Goal: Use online tool/utility: Utilize a website feature to perform a specific function

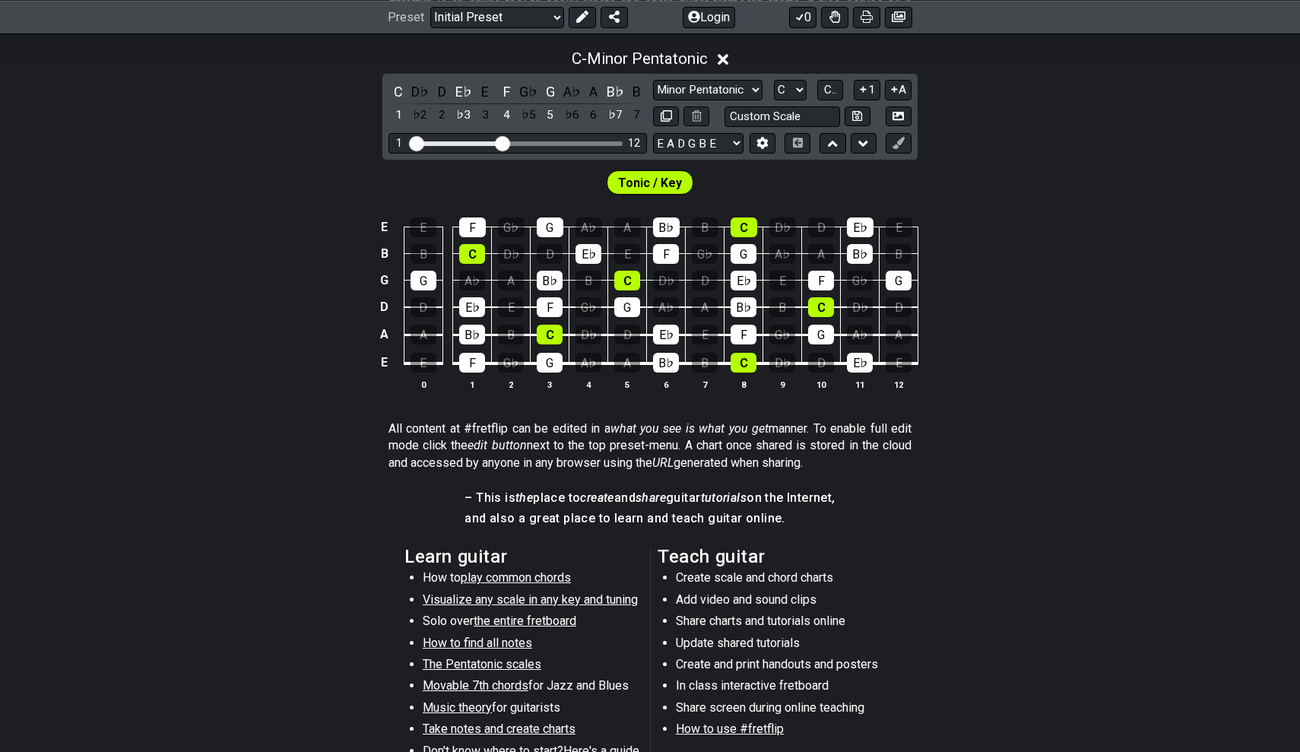
scroll to position [181, 0]
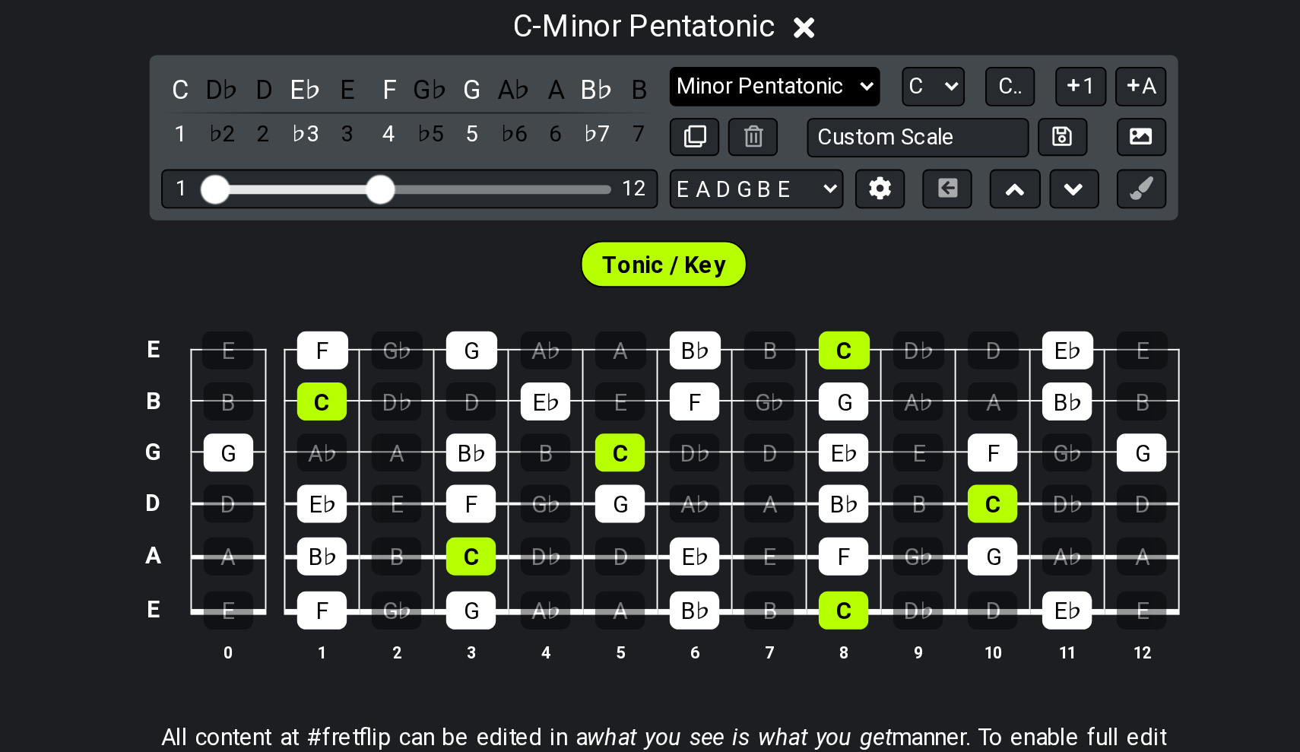
select select "Major / [PERSON_NAME]"
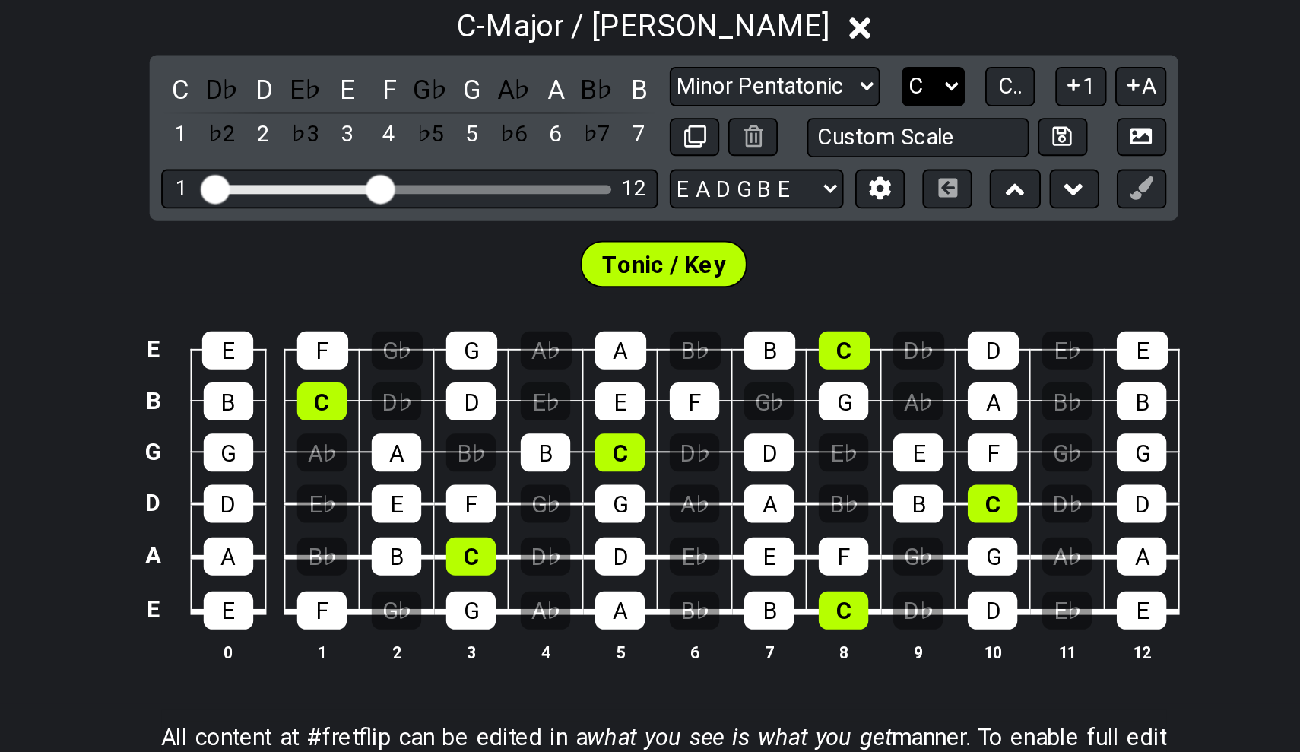
select select "A"
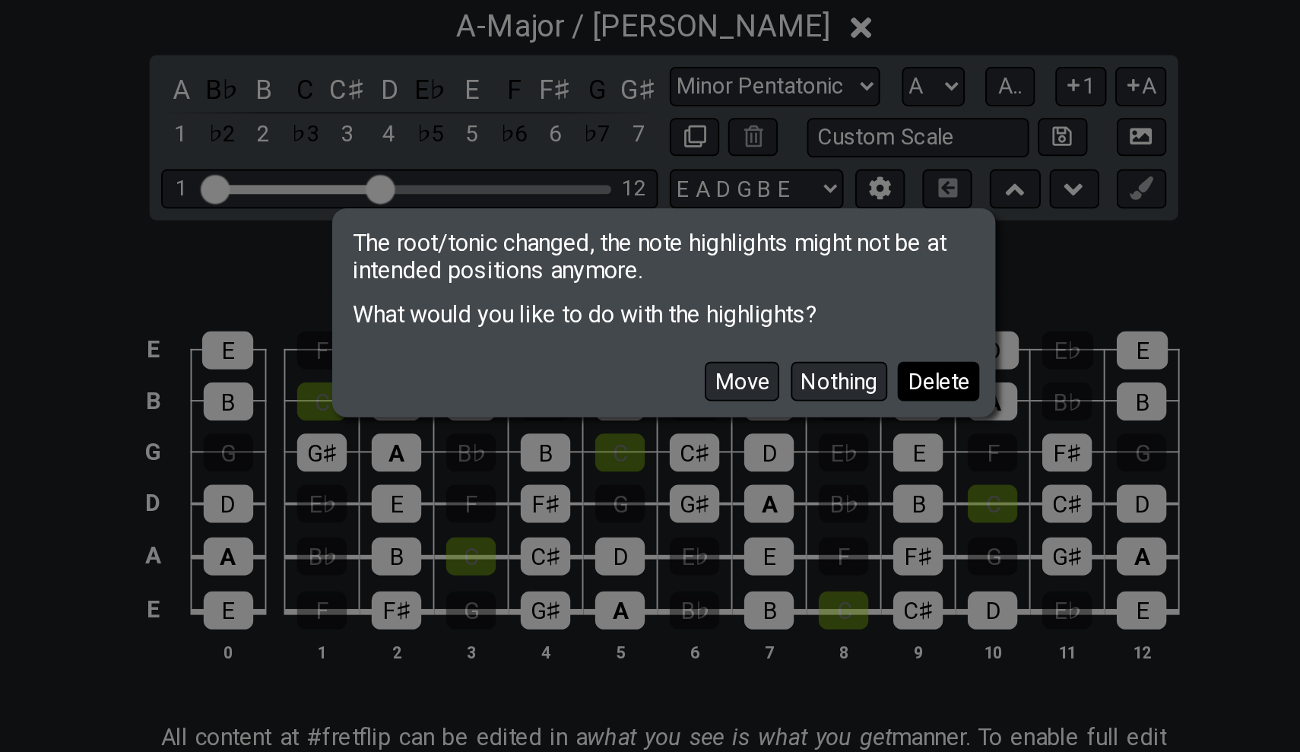
click at [771, 401] on button "Delete" at bounding box center [792, 411] width 43 height 21
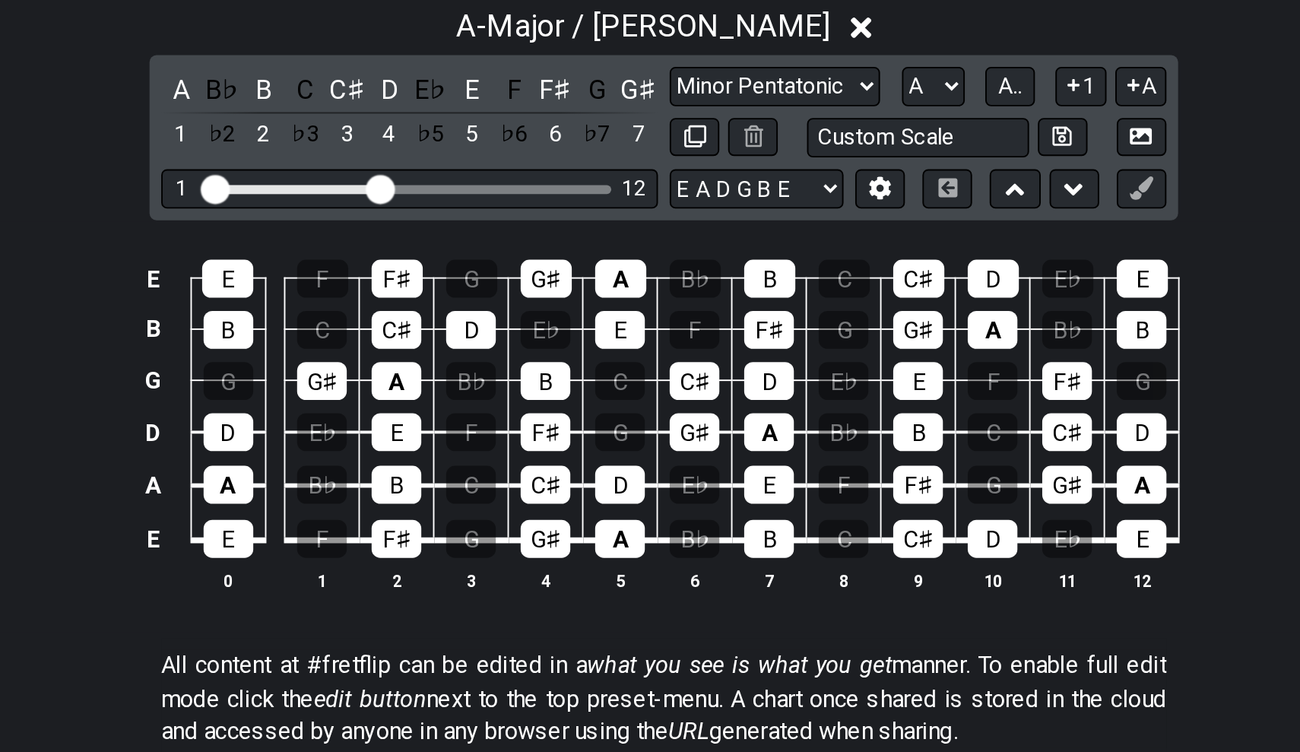
click at [388, 249] on div "A B♭ B C C♯ D E♭ E F F♯ G G♯ 1 ♭2 2 ♭3 3 4 ♭5 5 ♭6 6 ♭7 7" at bounding box center [517, 271] width 258 height 45
click at [388, 249] on div "A" at bounding box center [398, 259] width 20 height 21
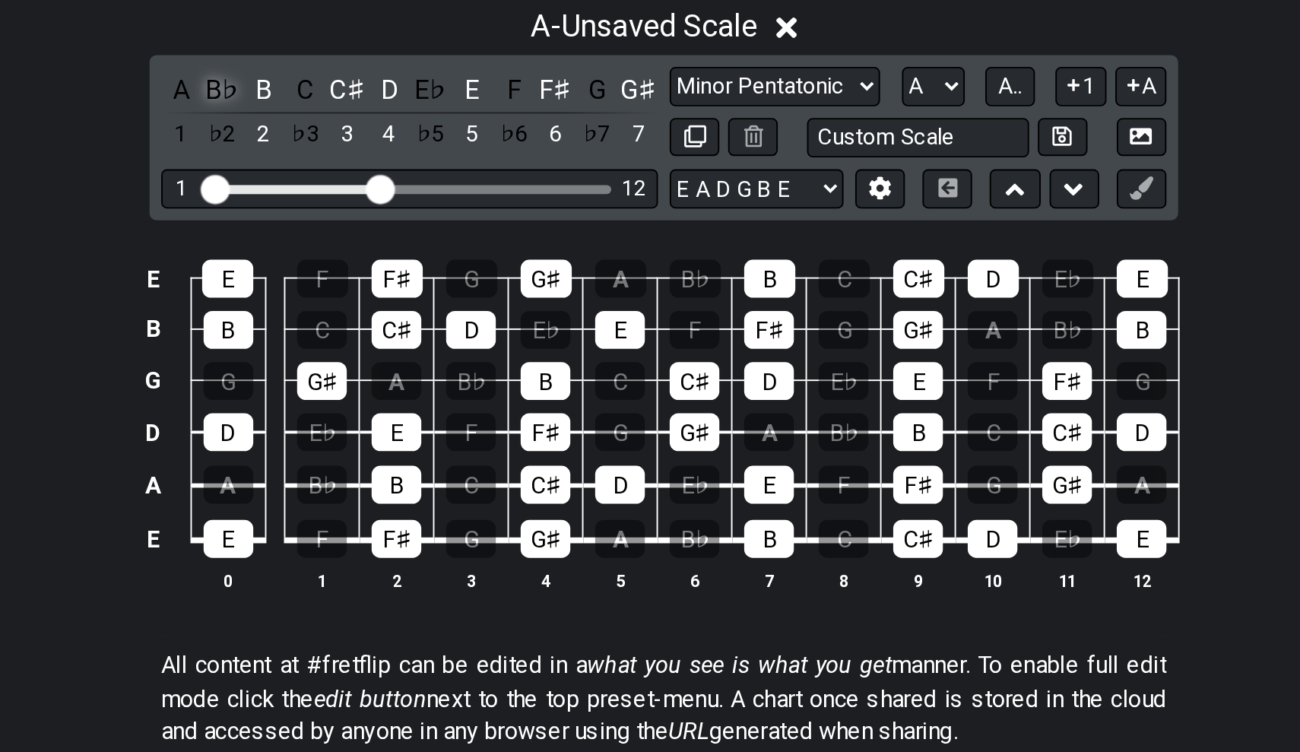
click at [410, 249] on div "B♭" at bounding box center [420, 259] width 20 height 21
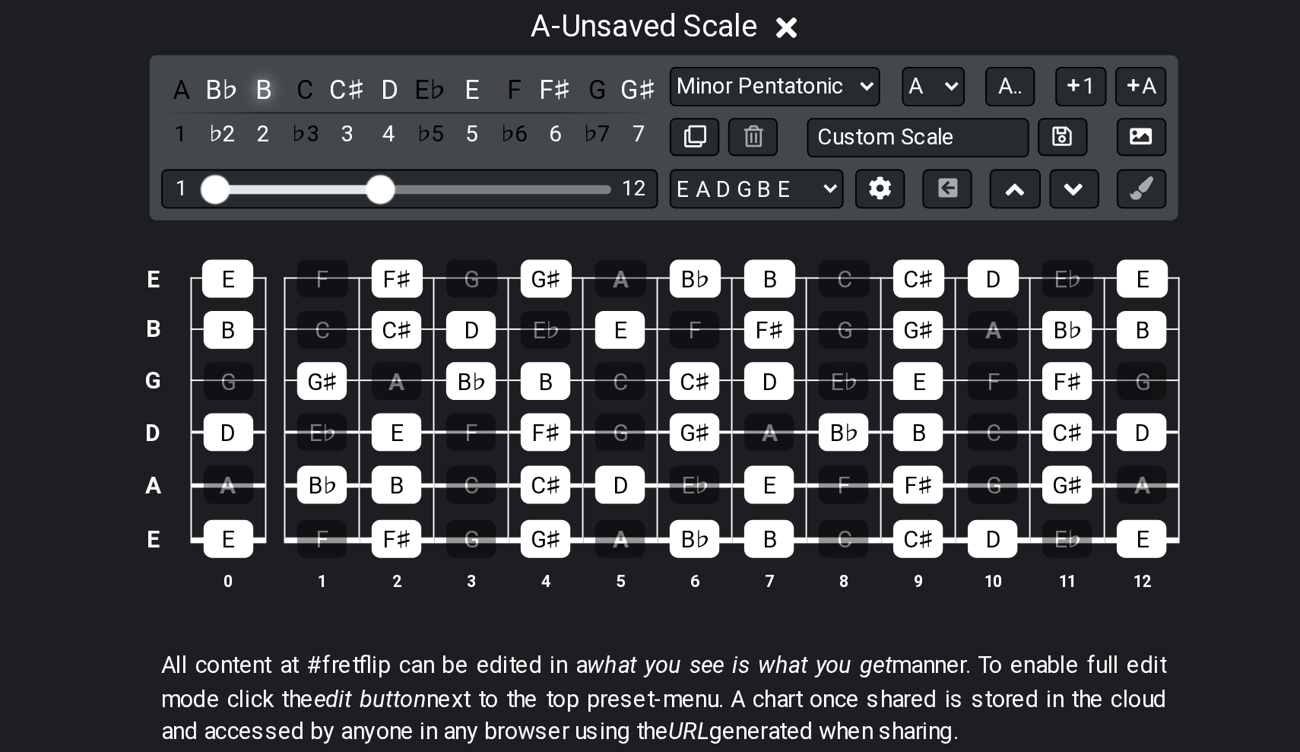
click at [432, 249] on div "B" at bounding box center [442, 259] width 20 height 21
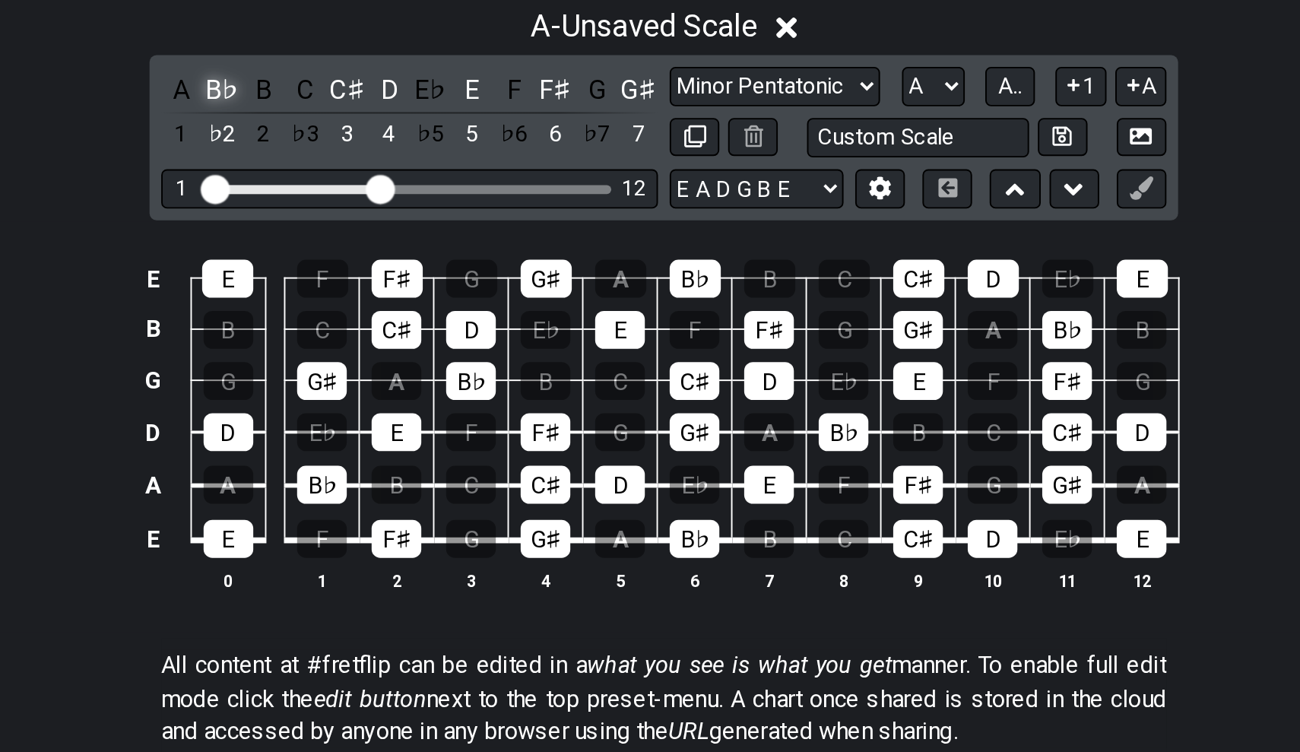
click at [410, 249] on div "B♭" at bounding box center [420, 259] width 20 height 21
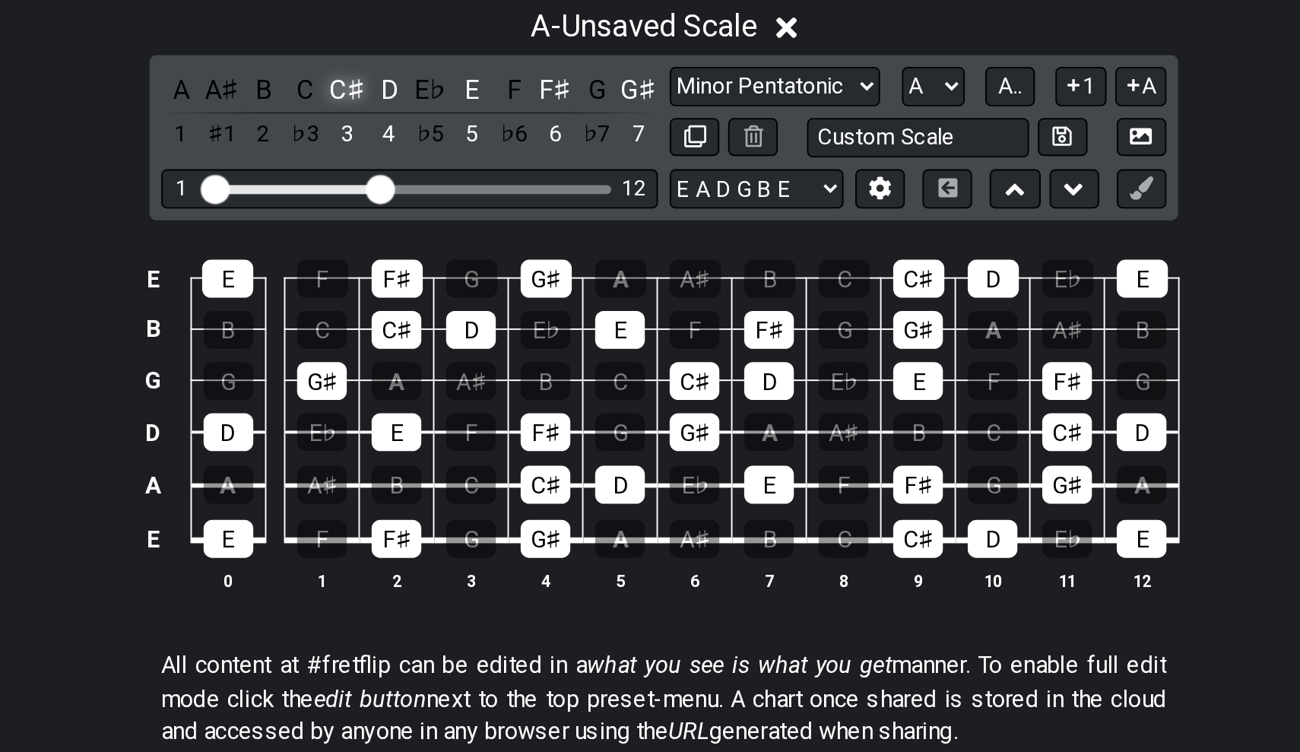
click at [475, 249] on div "C♯" at bounding box center [485, 259] width 20 height 21
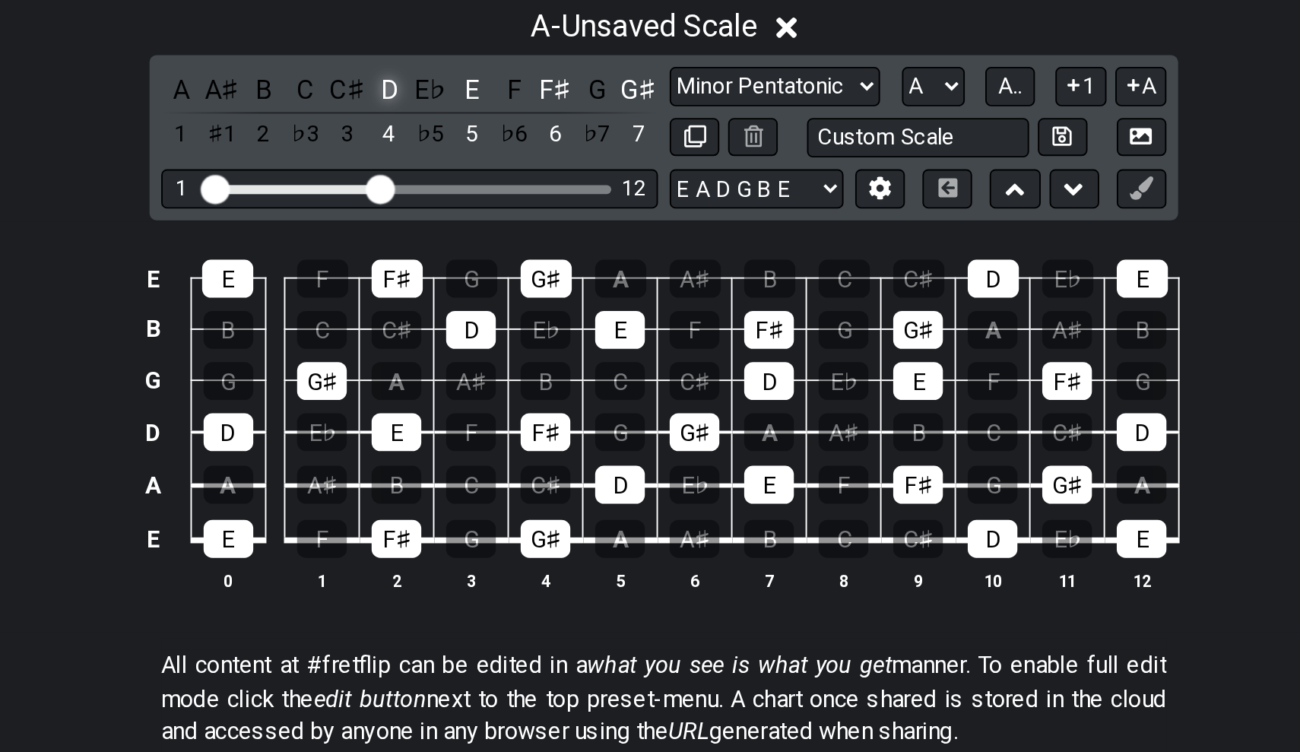
click at [497, 249] on div "D" at bounding box center [507, 259] width 20 height 21
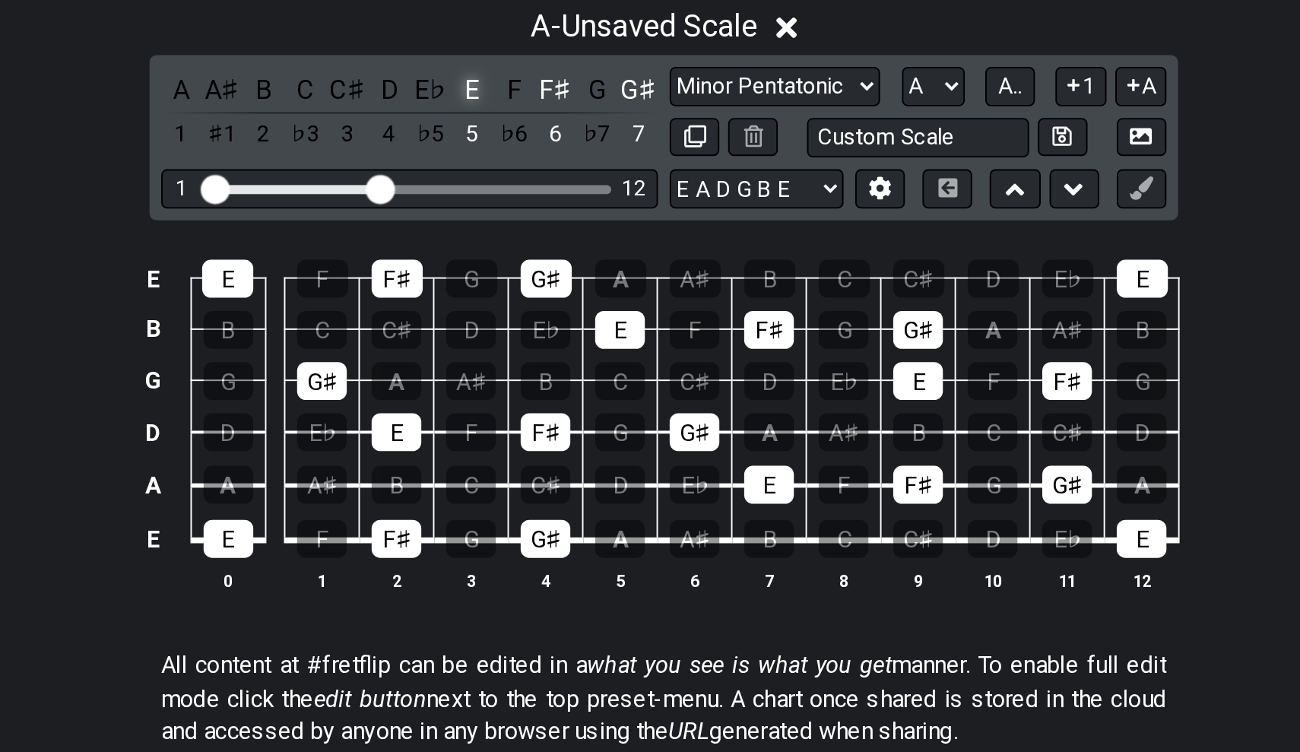
click at [540, 249] on div "E" at bounding box center [550, 259] width 20 height 21
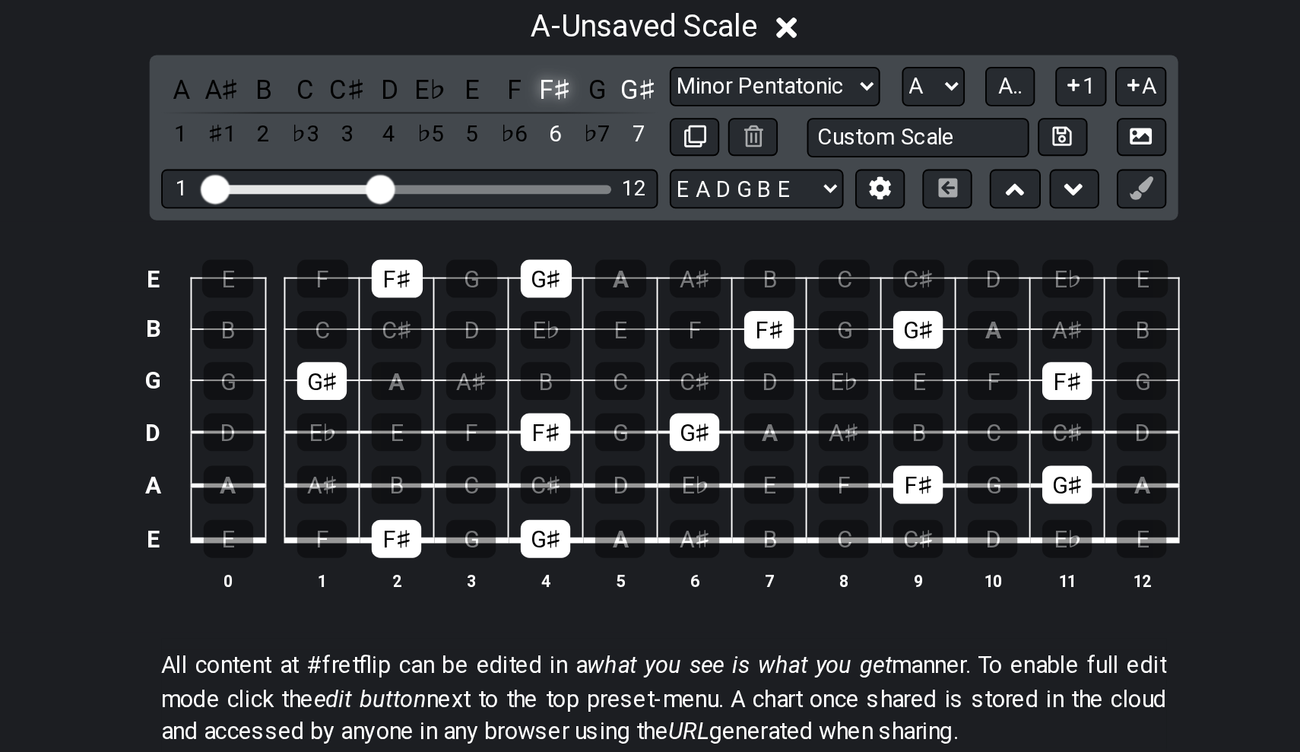
click at [584, 249] on div "F♯" at bounding box center [594, 259] width 20 height 21
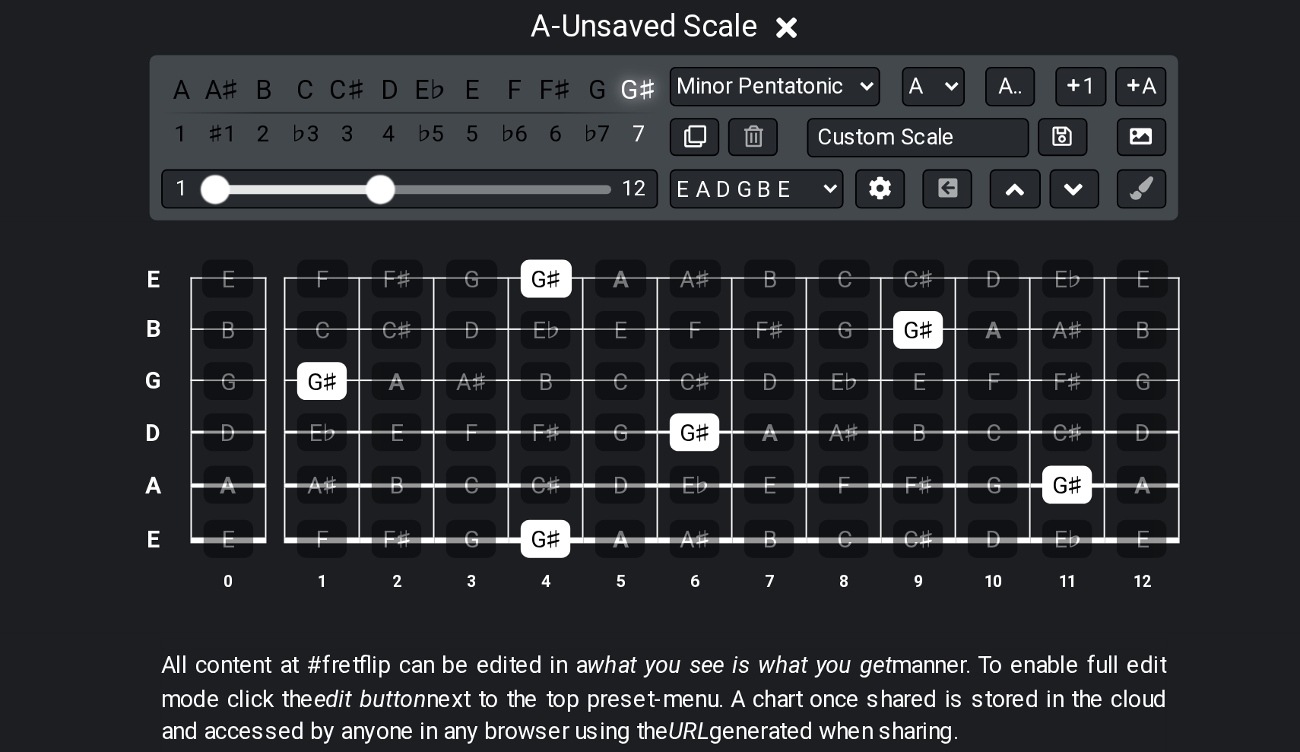
click at [627, 249] on div "G♯" at bounding box center [637, 259] width 20 height 21
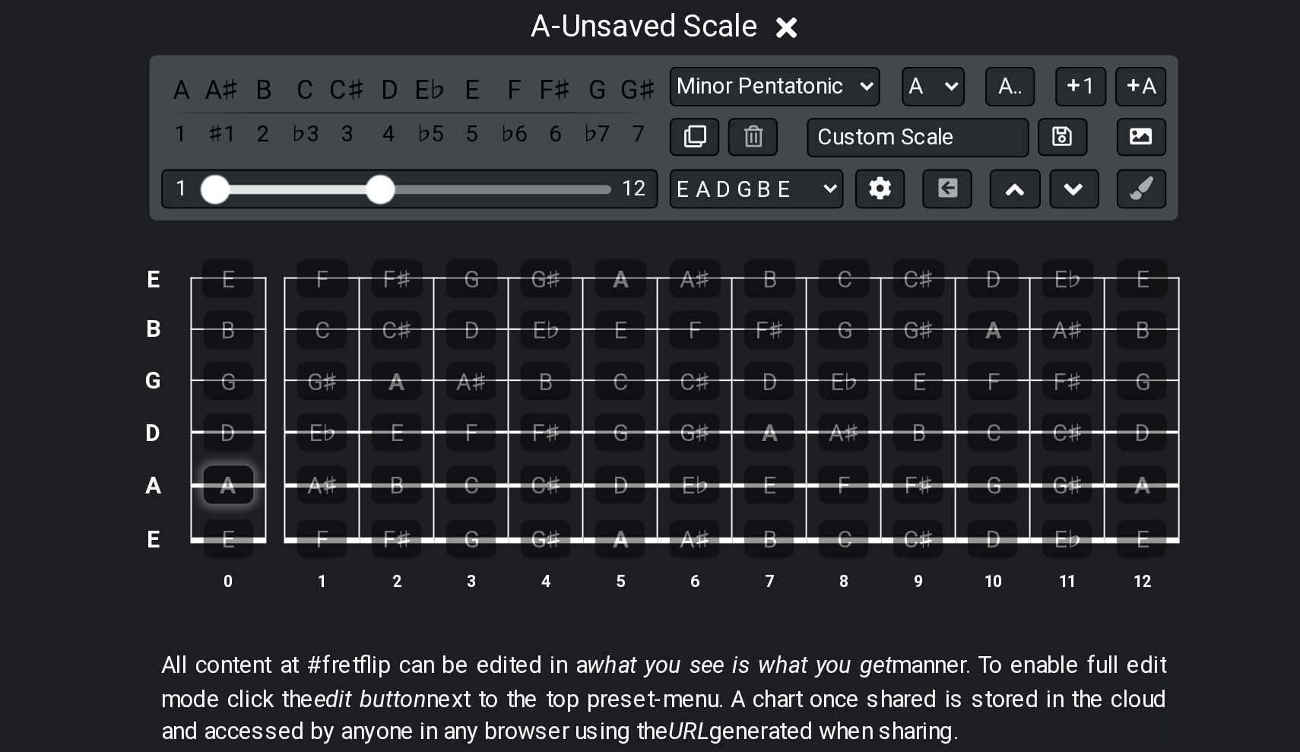
click at [410, 455] on div "A" at bounding box center [423, 465] width 26 height 20
click at [498, 455] on div "B" at bounding box center [511, 465] width 26 height 20
click at [537, 455] on div "C" at bounding box center [550, 465] width 26 height 20
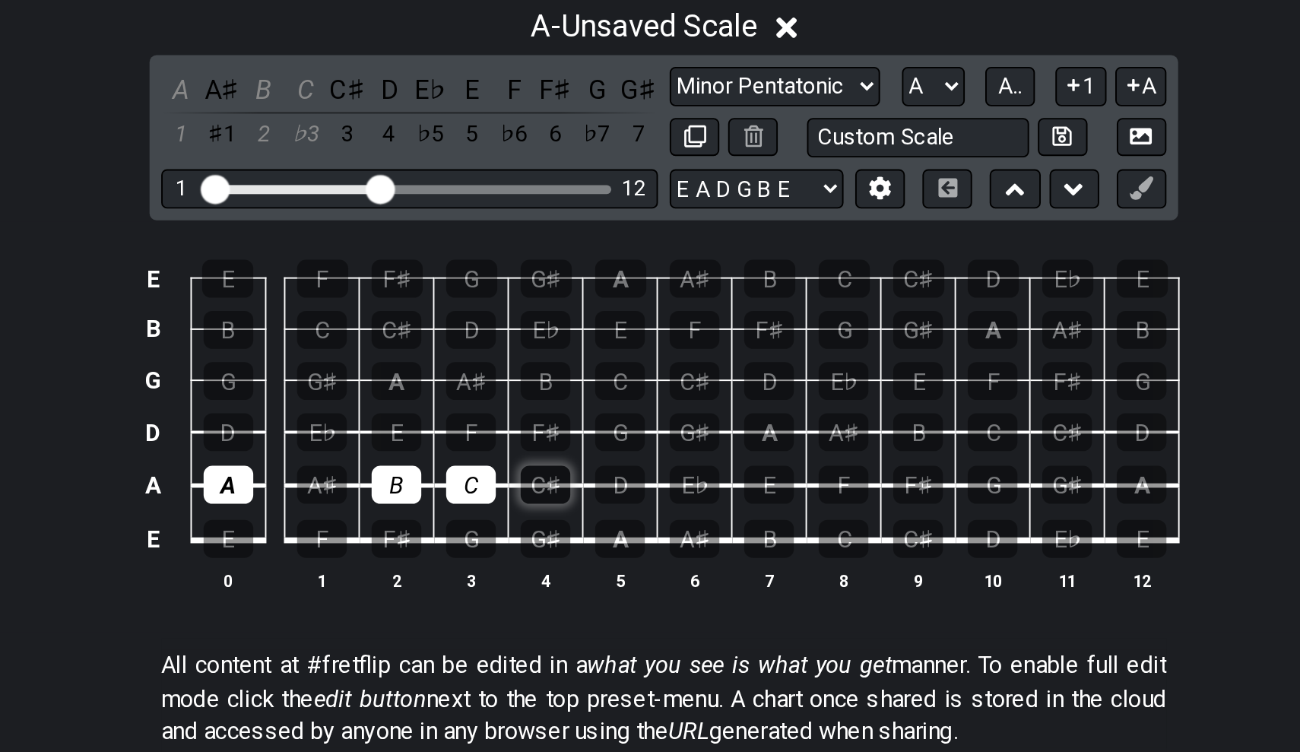
click at [575, 455] on div "C♯" at bounding box center [588, 465] width 26 height 20
click at [537, 455] on div "C" at bounding box center [550, 465] width 26 height 20
click at [614, 455] on div "D" at bounding box center [627, 465] width 26 height 20
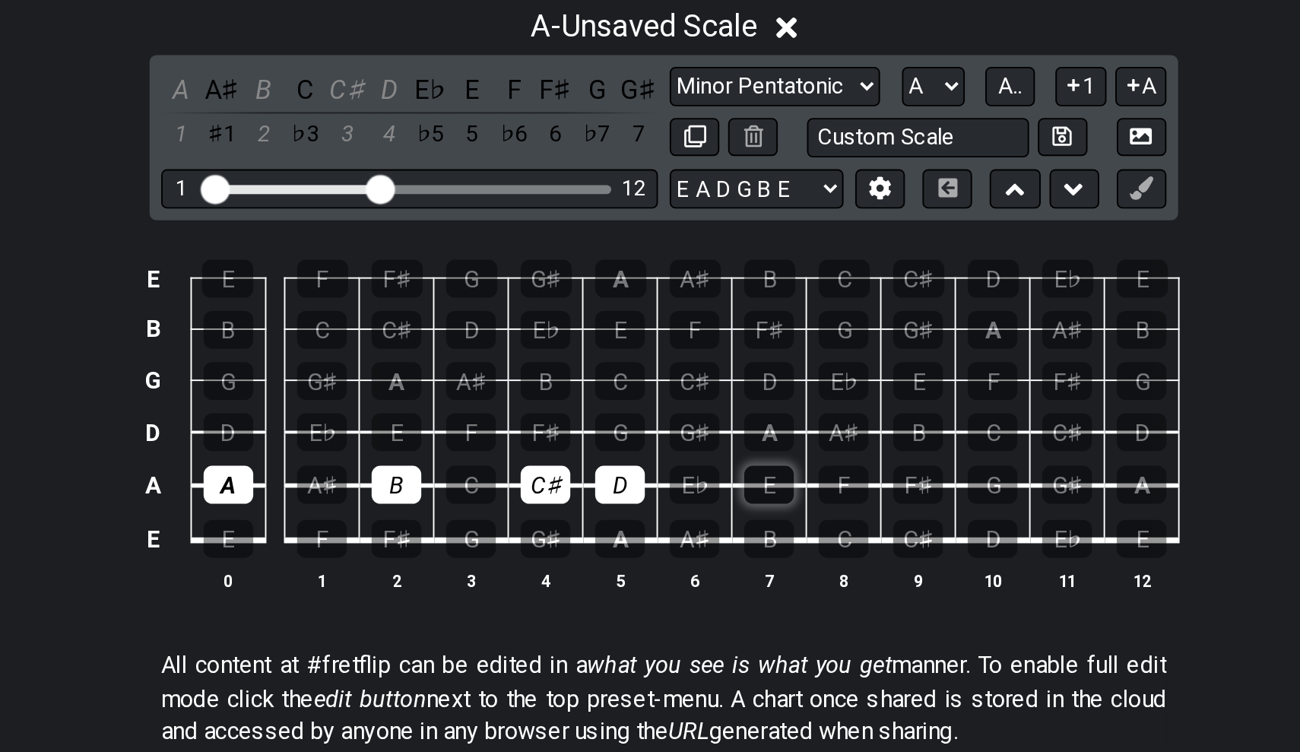
click at [692, 455] on div "E" at bounding box center [705, 465] width 26 height 20
click at [769, 455] on div "F♯" at bounding box center [782, 465] width 26 height 20
click at [847, 455] on div "G♯" at bounding box center [860, 465] width 26 height 20
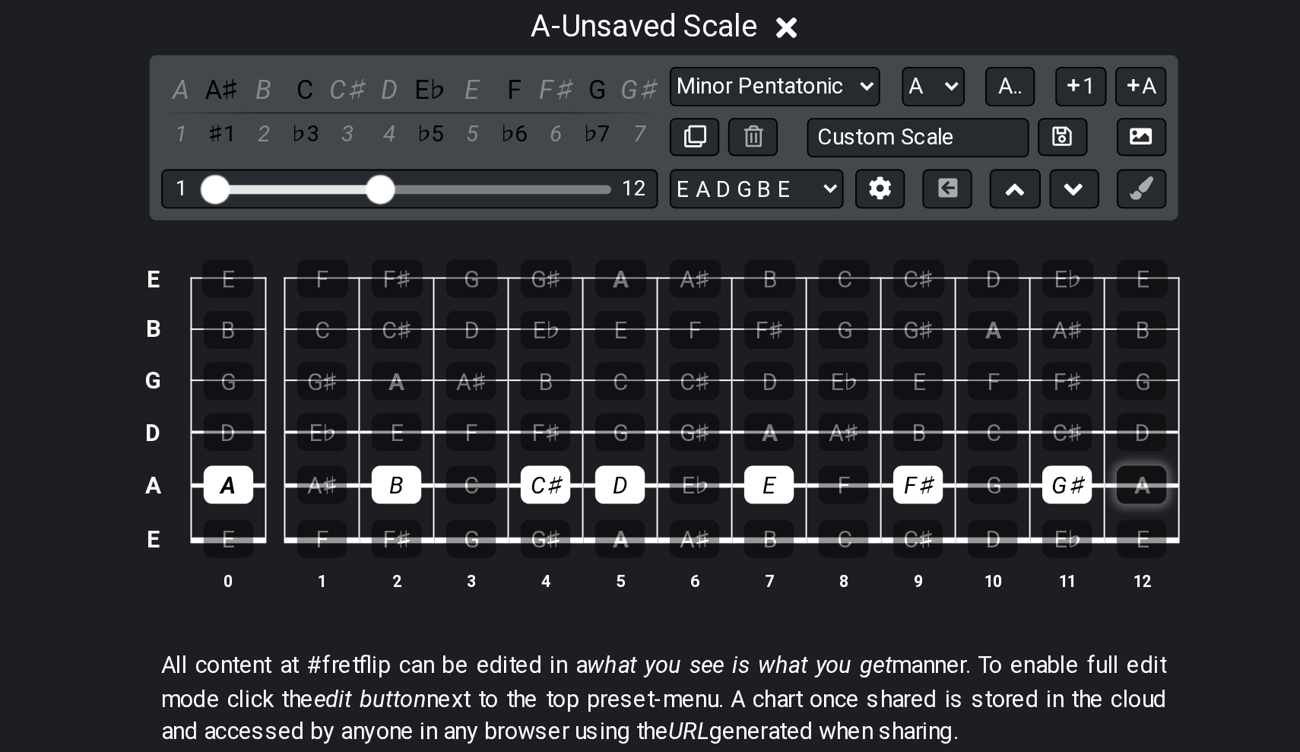
click at [885, 455] on div "A" at bounding box center [898, 465] width 26 height 20
click at [410, 455] on div "A" at bounding box center [423, 465] width 26 height 20
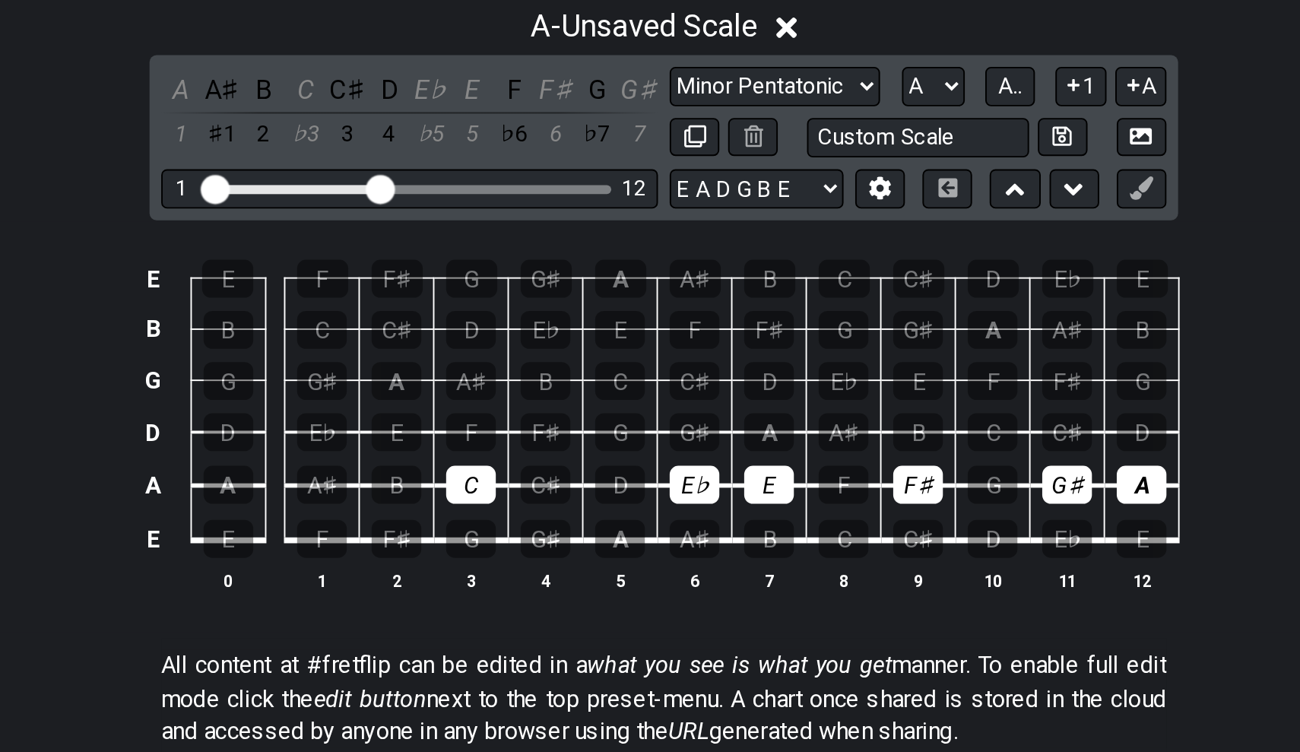
drag, startPoint x: 201, startPoint y: 250, endPoint x: 367, endPoint y: 261, distance: 166.1
click at [375, 331] on tbody "E E F F♯ G G♯ A A♯ B C C♯ D E♭ E B B C C♯ D E♭ E F F♯ G G♯ A A♯ B G G G♯ A A♯ B…" at bounding box center [646, 420] width 543 height 179
drag, startPoint x: 242, startPoint y: 254, endPoint x: 313, endPoint y: 246, distance: 71.1
click at [375, 438] on tr "A A A♯ B C C♯ D E♭ E F F♯ G G♯ A" at bounding box center [646, 452] width 543 height 28
click at [575, 455] on div "C♯" at bounding box center [588, 465] width 26 height 20
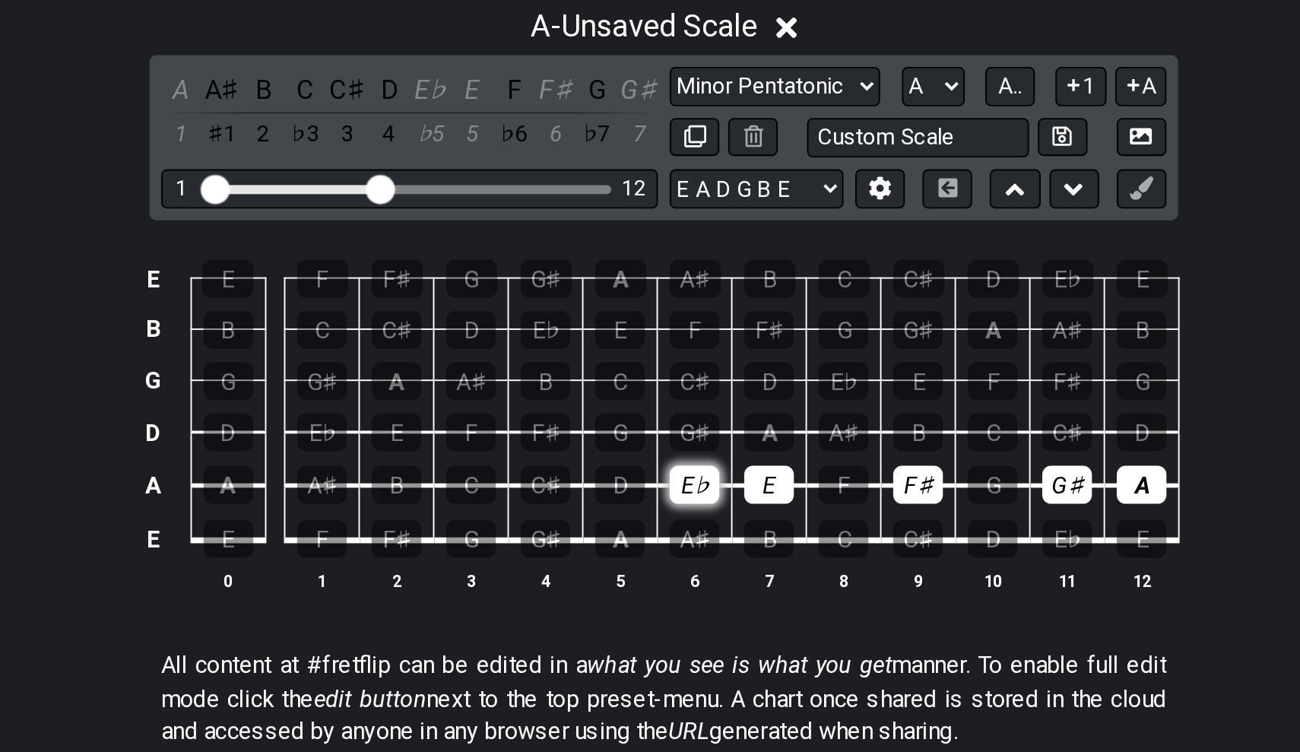
click at [653, 455] on div "E♭" at bounding box center [666, 465] width 26 height 20
click at [692, 455] on div "E" at bounding box center [705, 465] width 26 height 20
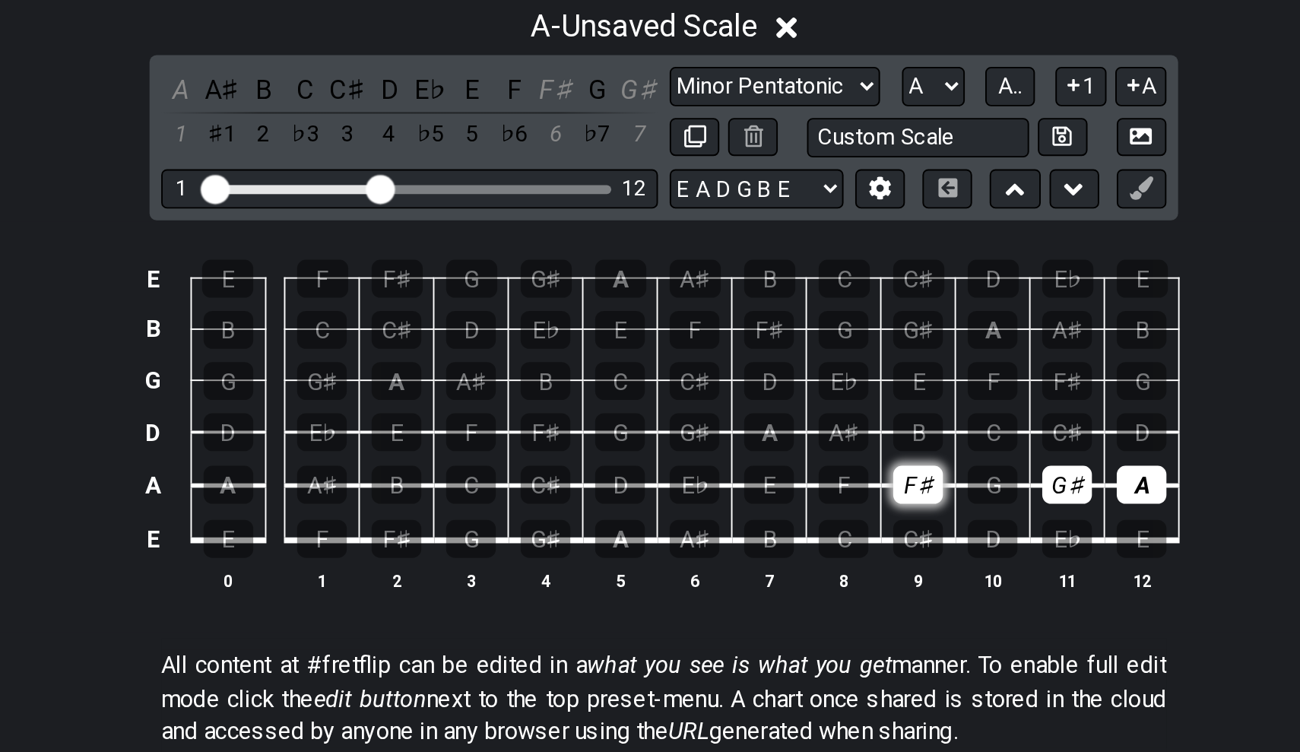
click at [769, 455] on div "F♯" at bounding box center [782, 465] width 26 height 20
click at [847, 455] on div "G♯" at bounding box center [860, 465] width 26 height 20
click at [879, 438] on td "A" at bounding box center [898, 452] width 39 height 28
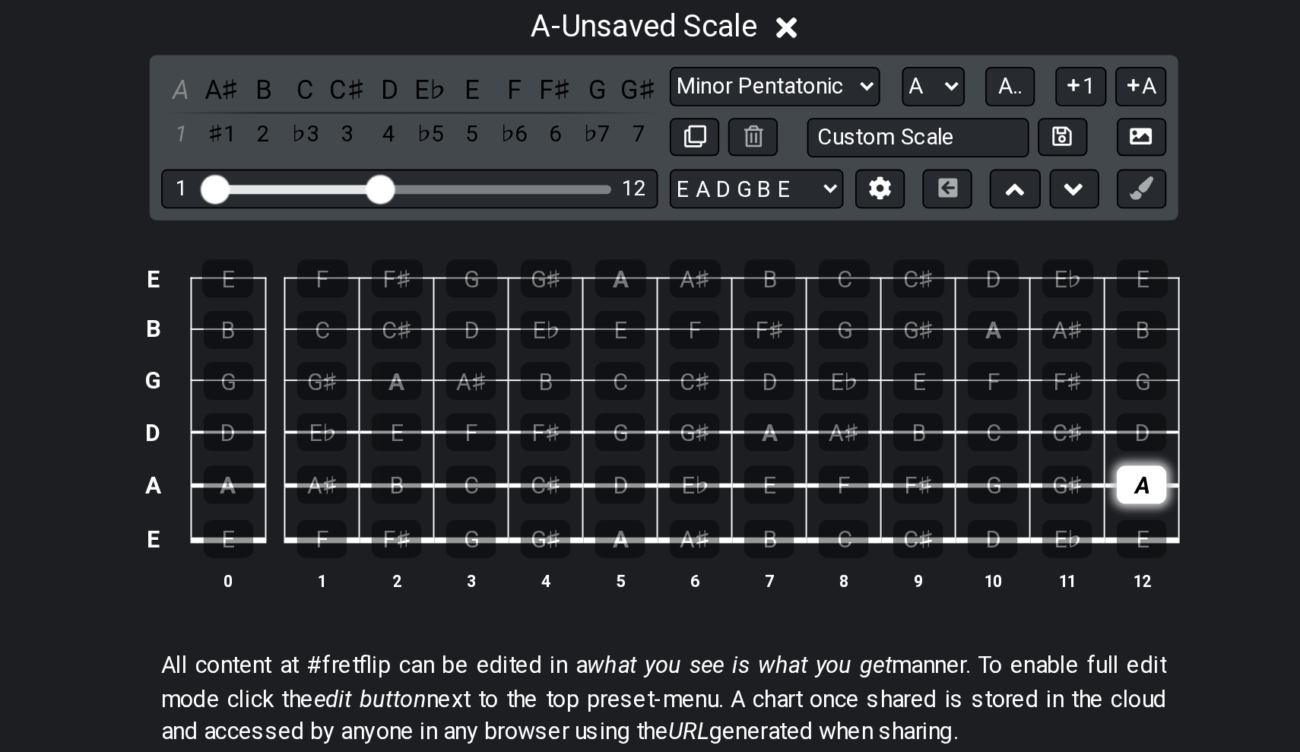
click at [885, 455] on div "A" at bounding box center [898, 465] width 26 height 20
click at [614, 483] on div "A" at bounding box center [627, 493] width 26 height 20
click at [692, 483] on div "B" at bounding box center [705, 493] width 26 height 20
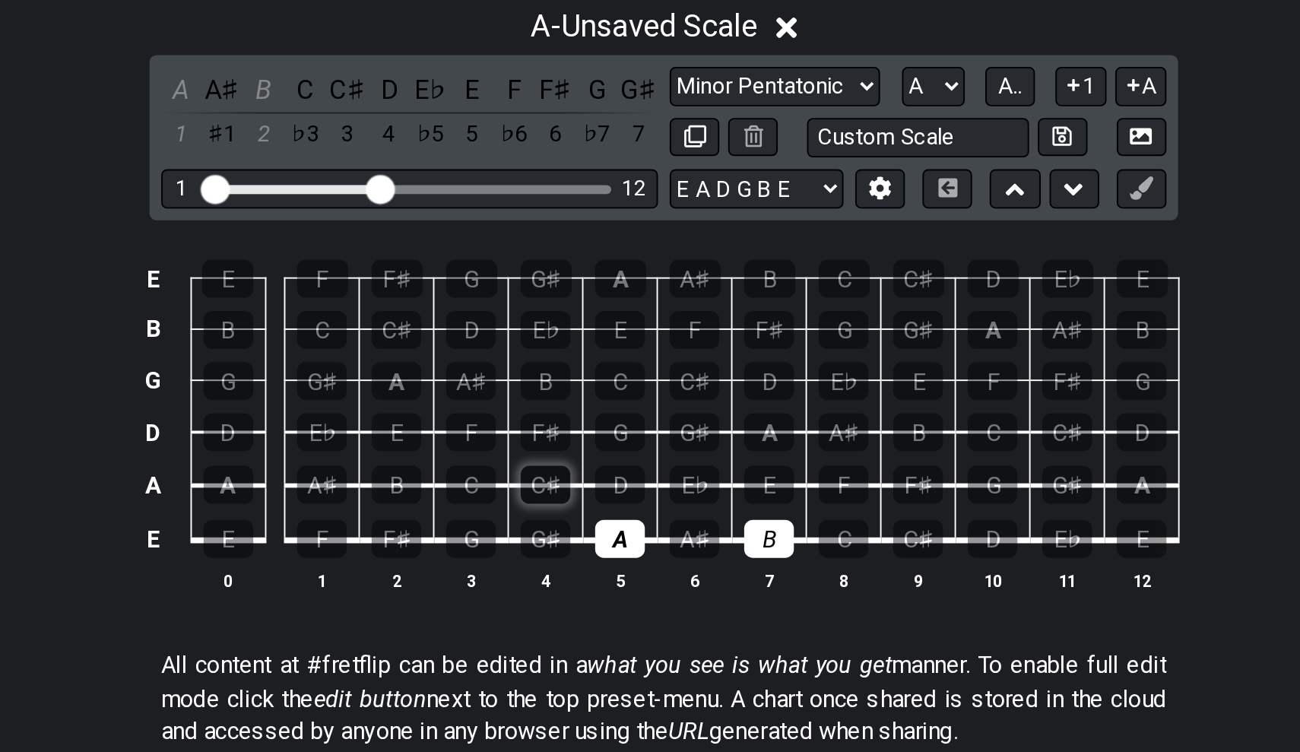
click at [575, 455] on div "C♯" at bounding box center [588, 465] width 26 height 20
click at [614, 455] on div "D" at bounding box center [627, 465] width 26 height 20
click at [692, 455] on div "E" at bounding box center [705, 465] width 26 height 20
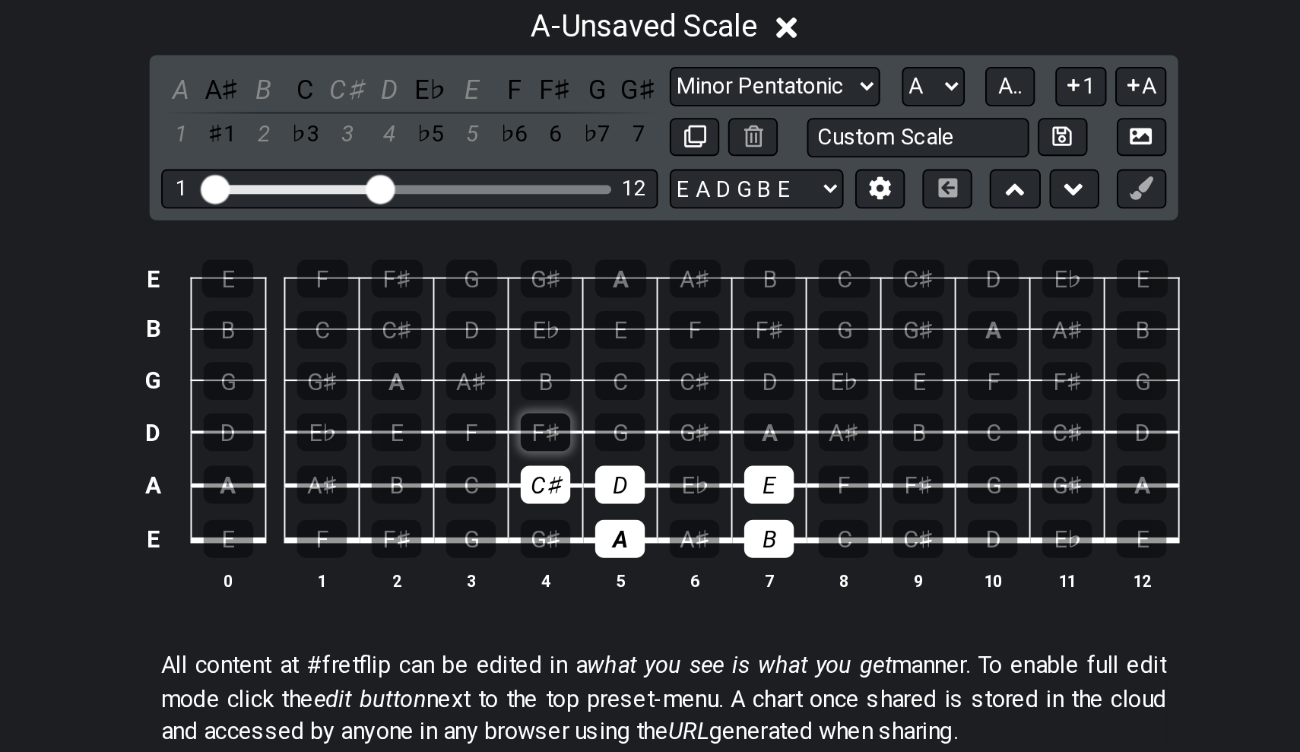
click at [575, 428] on div "F♯" at bounding box center [588, 438] width 26 height 20
click at [653, 428] on div "G♯" at bounding box center [666, 438] width 26 height 20
click at [692, 428] on div "A" at bounding box center [705, 438] width 26 height 20
click at [207, 208] on div "A - Unsaved Scale" at bounding box center [650, 222] width 1300 height 28
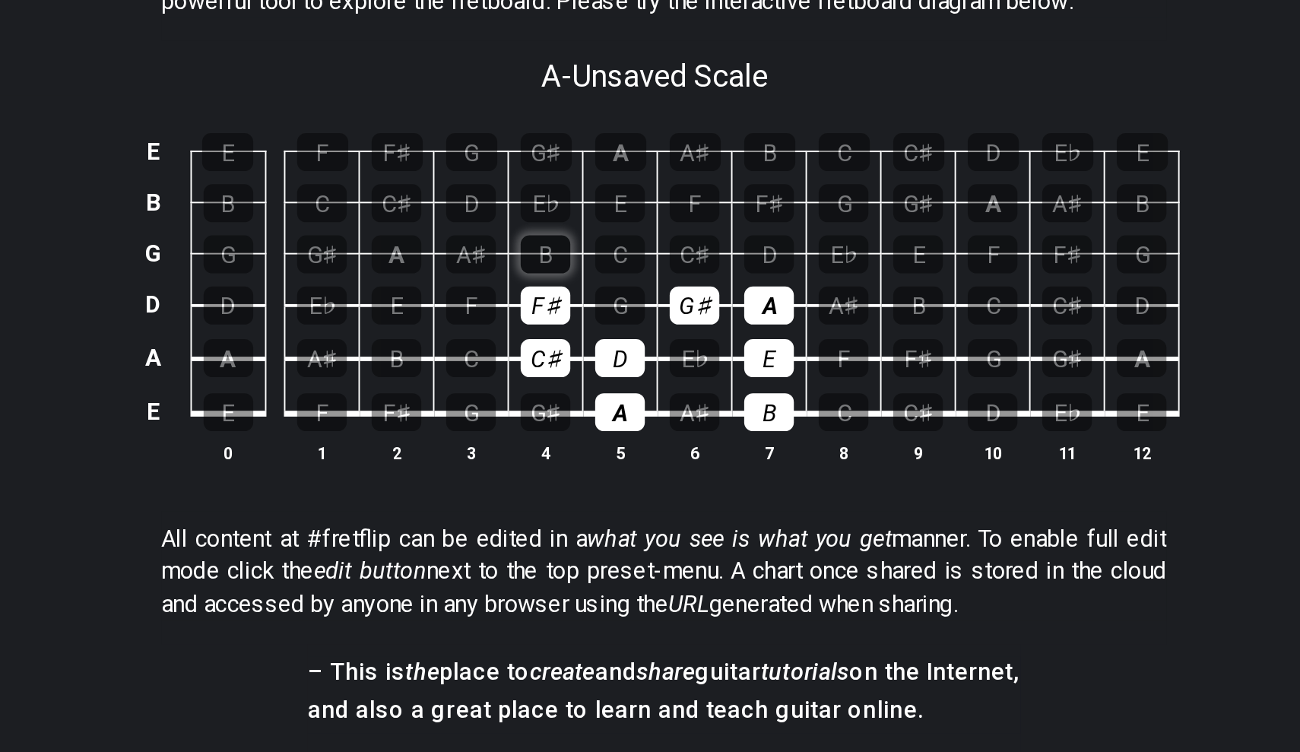
click at [575, 309] on div "B" at bounding box center [588, 319] width 26 height 20
click at [653, 309] on div "C♯" at bounding box center [666, 319] width 26 height 20
click at [692, 309] on div "D" at bounding box center [705, 319] width 26 height 20
click at [614, 283] on div "E" at bounding box center [627, 293] width 26 height 20
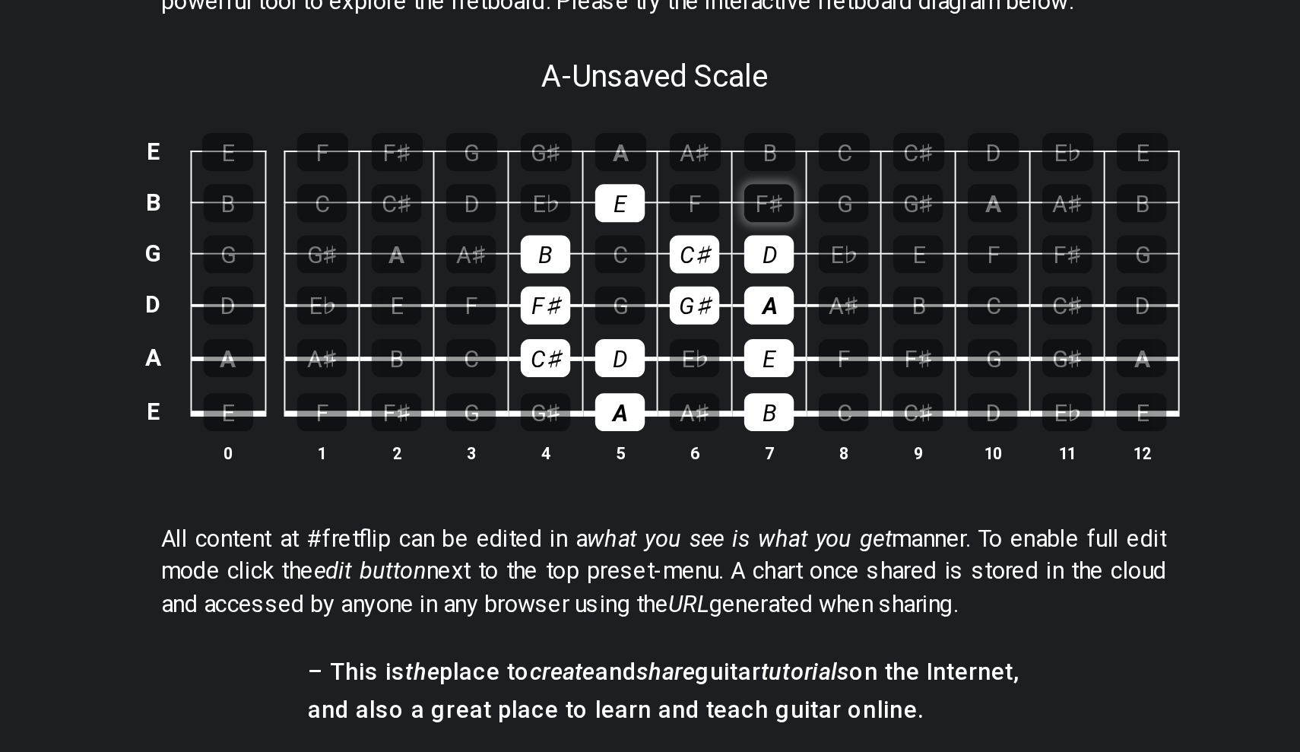
click at [692, 283] on div "F♯" at bounding box center [705, 293] width 26 height 20
click at [575, 256] on div "G♯" at bounding box center [588, 266] width 27 height 20
click at [614, 256] on div "A" at bounding box center [627, 266] width 27 height 20
click at [410, 363] on div "A" at bounding box center [423, 373] width 26 height 20
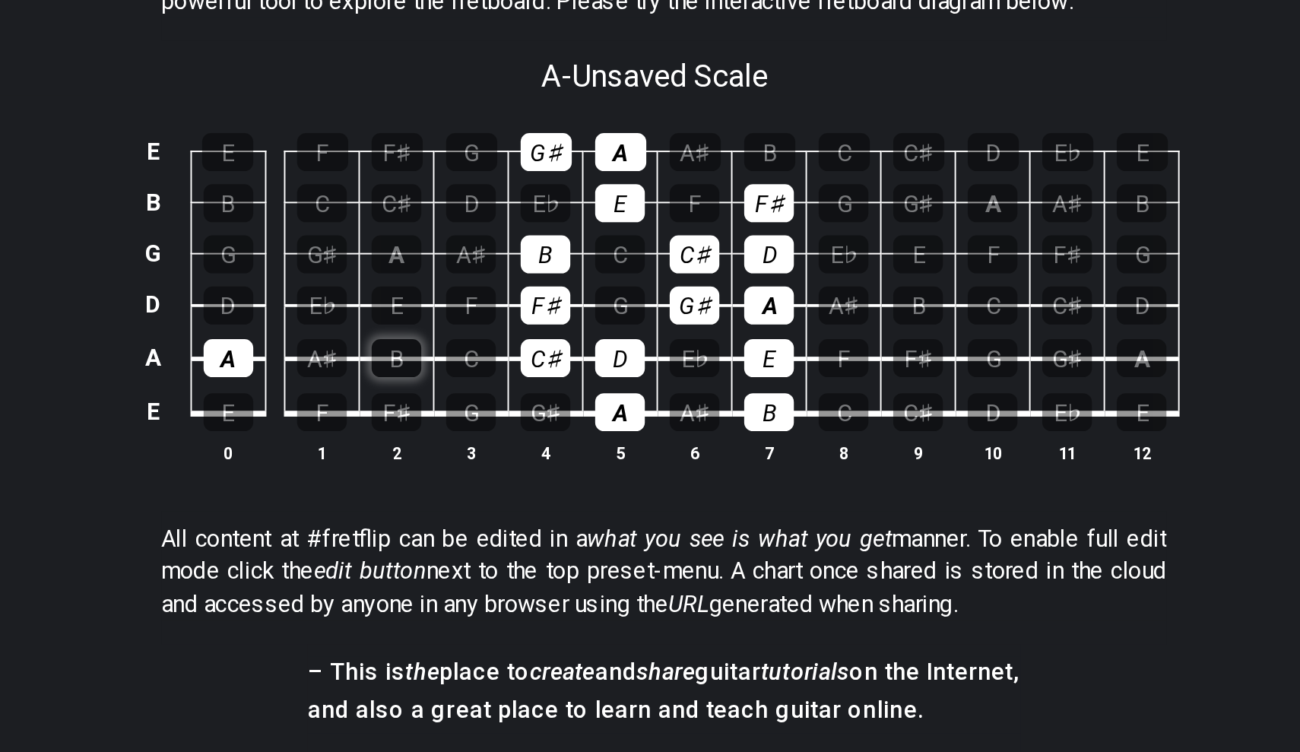
click at [498, 363] on div "B" at bounding box center [511, 373] width 26 height 20
click at [769, 363] on div "F♯" at bounding box center [782, 373] width 26 height 20
click at [847, 363] on div "G♯" at bounding box center [860, 373] width 26 height 20
click at [885, 363] on div "A" at bounding box center [898, 373] width 26 height 20
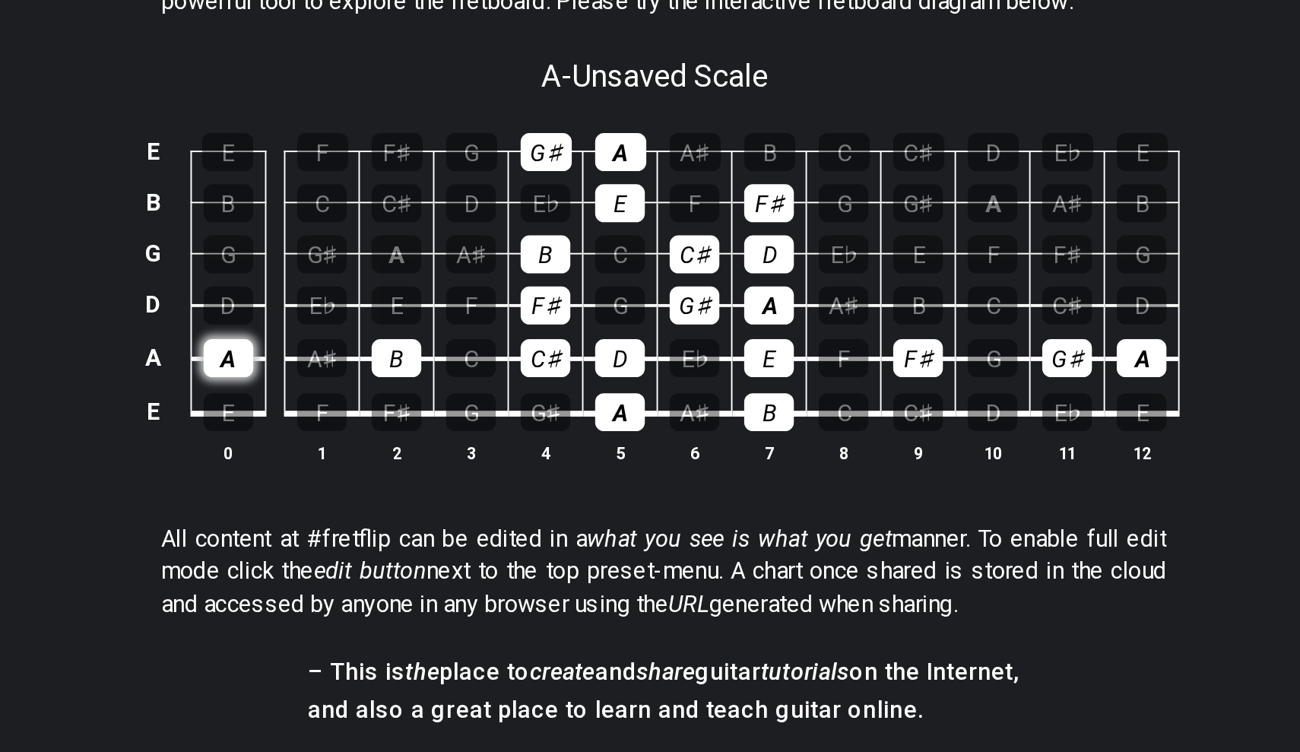
click at [410, 363] on div "A" at bounding box center [423, 373] width 26 height 20
click at [498, 363] on div "B" at bounding box center [511, 373] width 26 height 20
click at [769, 363] on div "F♯" at bounding box center [782, 373] width 26 height 20
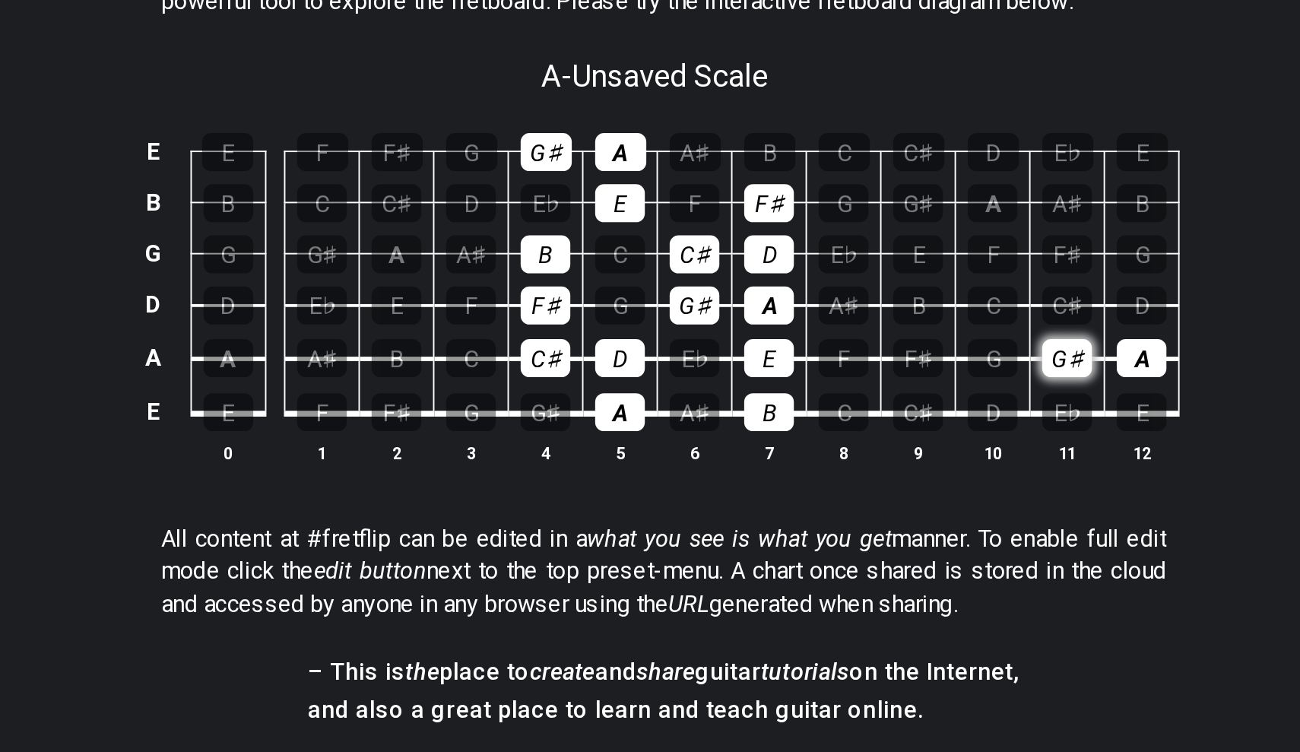
click at [847, 363] on div "G♯" at bounding box center [860, 373] width 26 height 20
click at [885, 363] on div "A" at bounding box center [898, 373] width 26 height 20
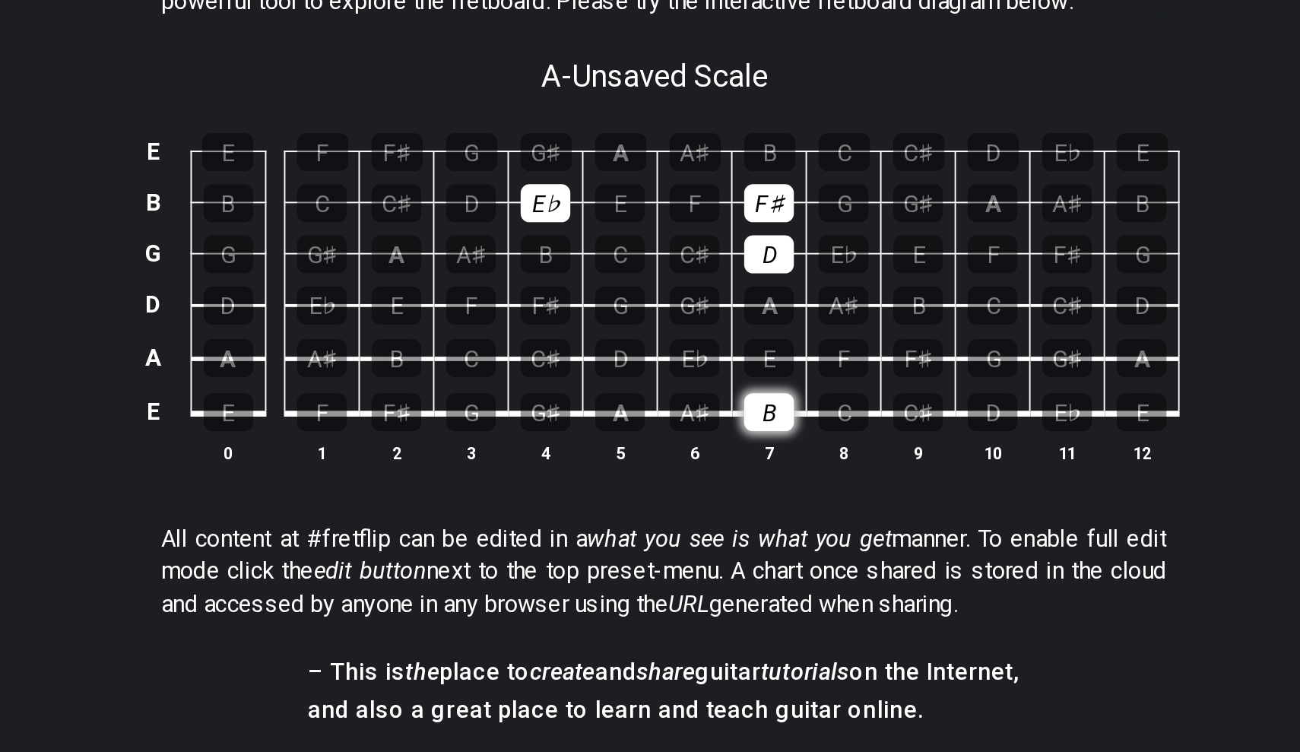
drag, startPoint x: 317, startPoint y: 214, endPoint x: 394, endPoint y: 212, distance: 76.8
click at [394, 373] on tr "E E F F♯ G G♯ A A♯ B C C♯ D E♭ E" at bounding box center [646, 387] width 543 height 29
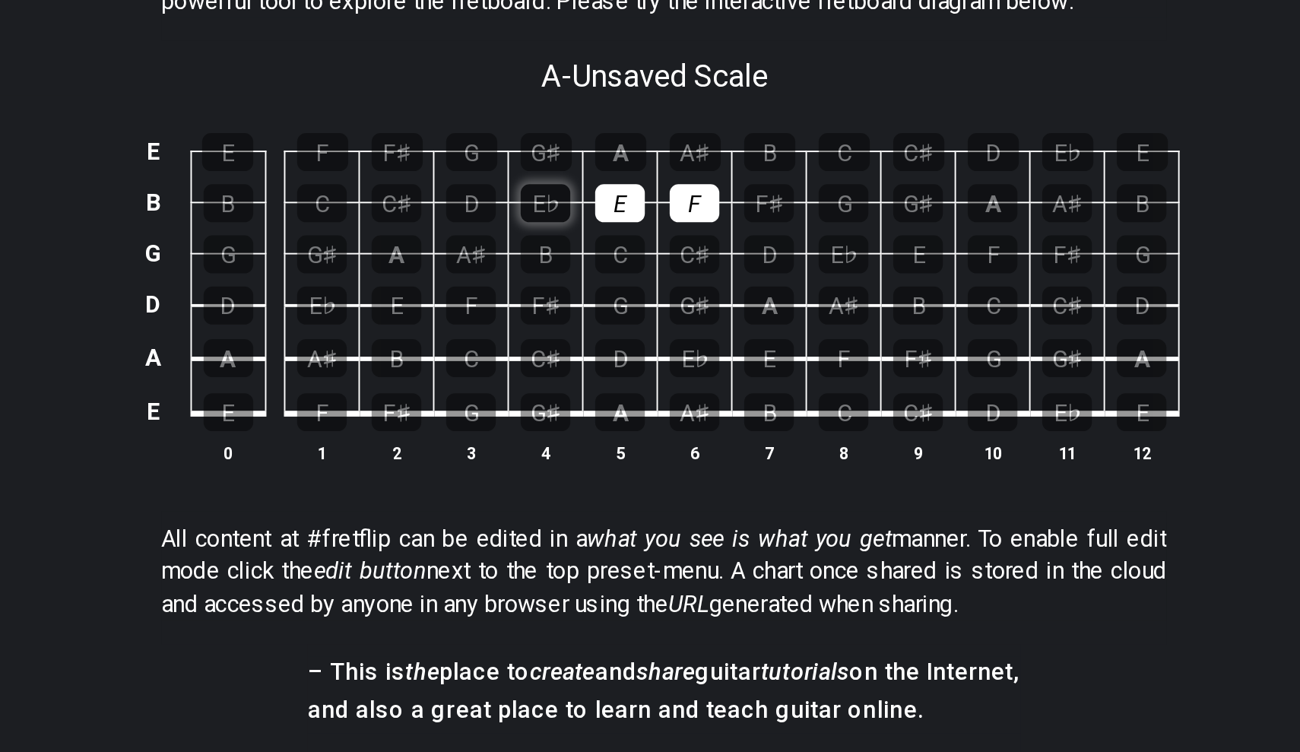
drag, startPoint x: 403, startPoint y: 122, endPoint x: 291, endPoint y: 105, distance: 113.0
click at [375, 239] on tbody "E E F F♯ G G♯ A A♯ B C C♯ D E♭ E B B C C♯ D E♭ E F F♯ G G♯ A A♯ B G G G♯ A A♯ B…" at bounding box center [646, 328] width 543 height 179
click at [614, 283] on div "E" at bounding box center [627, 293] width 26 height 20
click at [653, 283] on div "F" at bounding box center [666, 293] width 26 height 20
click at [410, 363] on div "A" at bounding box center [423, 373] width 26 height 20
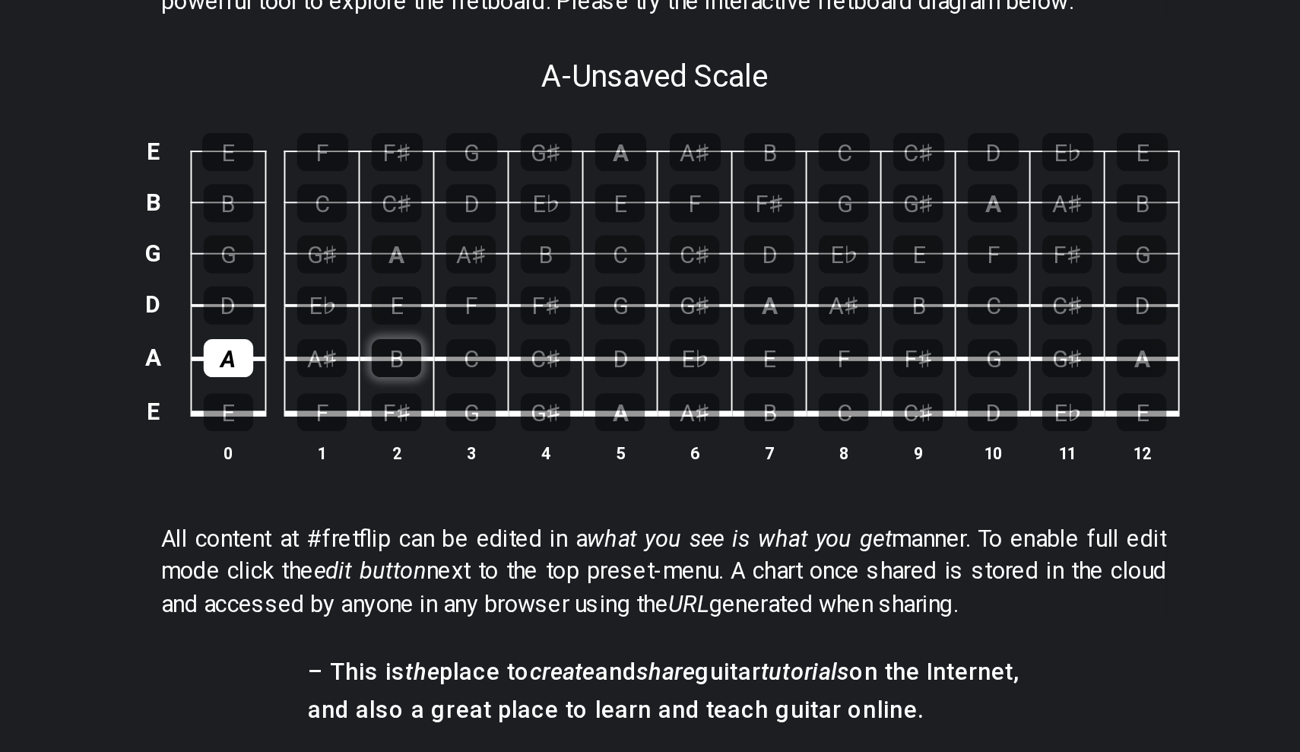
click at [498, 363] on div "B" at bounding box center [511, 373] width 26 height 20
click at [575, 363] on div "C♯" at bounding box center [588, 373] width 26 height 20
click at [614, 363] on div "D" at bounding box center [627, 373] width 26 height 20
click at [692, 363] on div "E" at bounding box center [705, 373] width 26 height 20
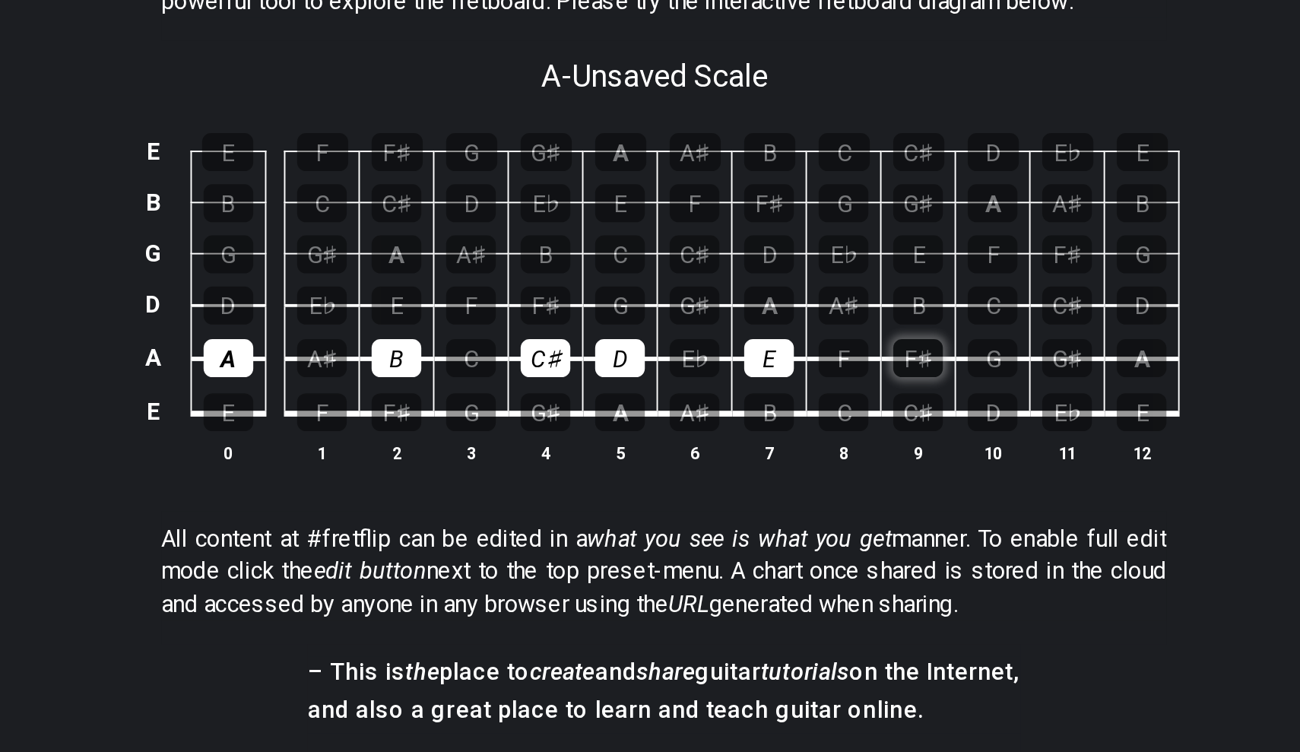
click at [769, 363] on div "F♯" at bounding box center [782, 373] width 26 height 20
click at [841, 346] on td "G♯" at bounding box center [860, 360] width 39 height 28
click at [847, 363] on div "G♯" at bounding box center [860, 373] width 26 height 20
click at [879, 346] on td "A" at bounding box center [898, 360] width 39 height 28
click at [885, 363] on div "A" at bounding box center [898, 373] width 26 height 20
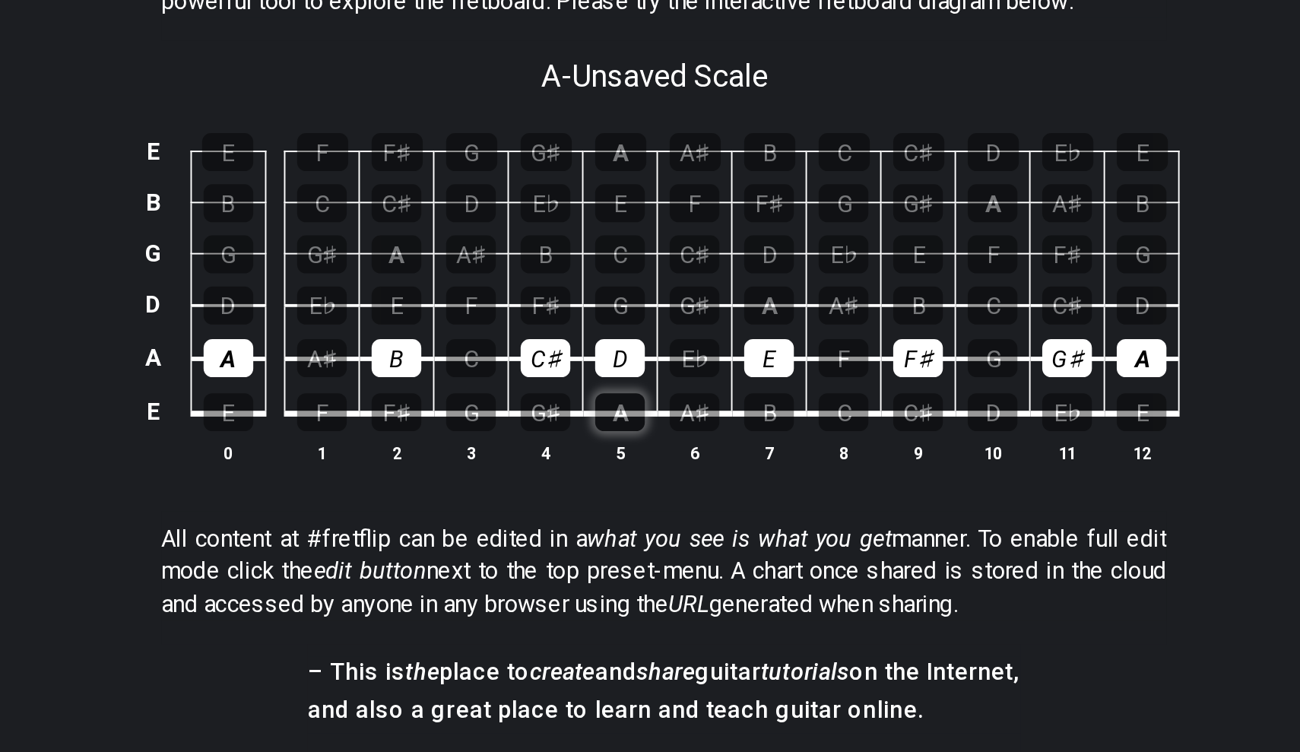
click at [614, 391] on div "A" at bounding box center [627, 401] width 26 height 20
click at [692, 391] on div "B" at bounding box center [705, 401] width 26 height 20
click at [575, 336] on div "F♯" at bounding box center [588, 346] width 26 height 20
click at [653, 336] on div "G♯" at bounding box center [666, 346] width 26 height 20
click at [686, 318] on td "A" at bounding box center [705, 331] width 39 height 27
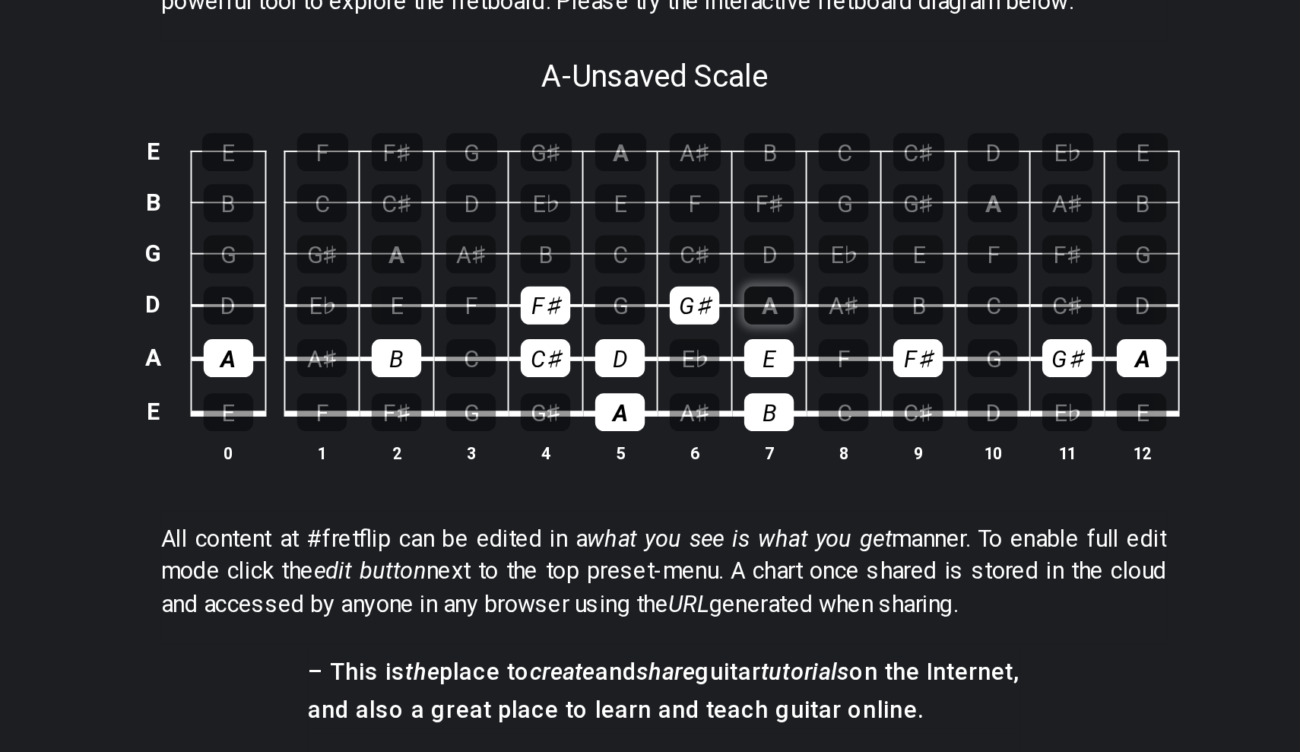
click at [692, 336] on div "A" at bounding box center [705, 346] width 26 height 20
click at [498, 363] on div "B" at bounding box center [511, 373] width 26 height 20
click at [410, 363] on div "A" at bounding box center [423, 373] width 26 height 20
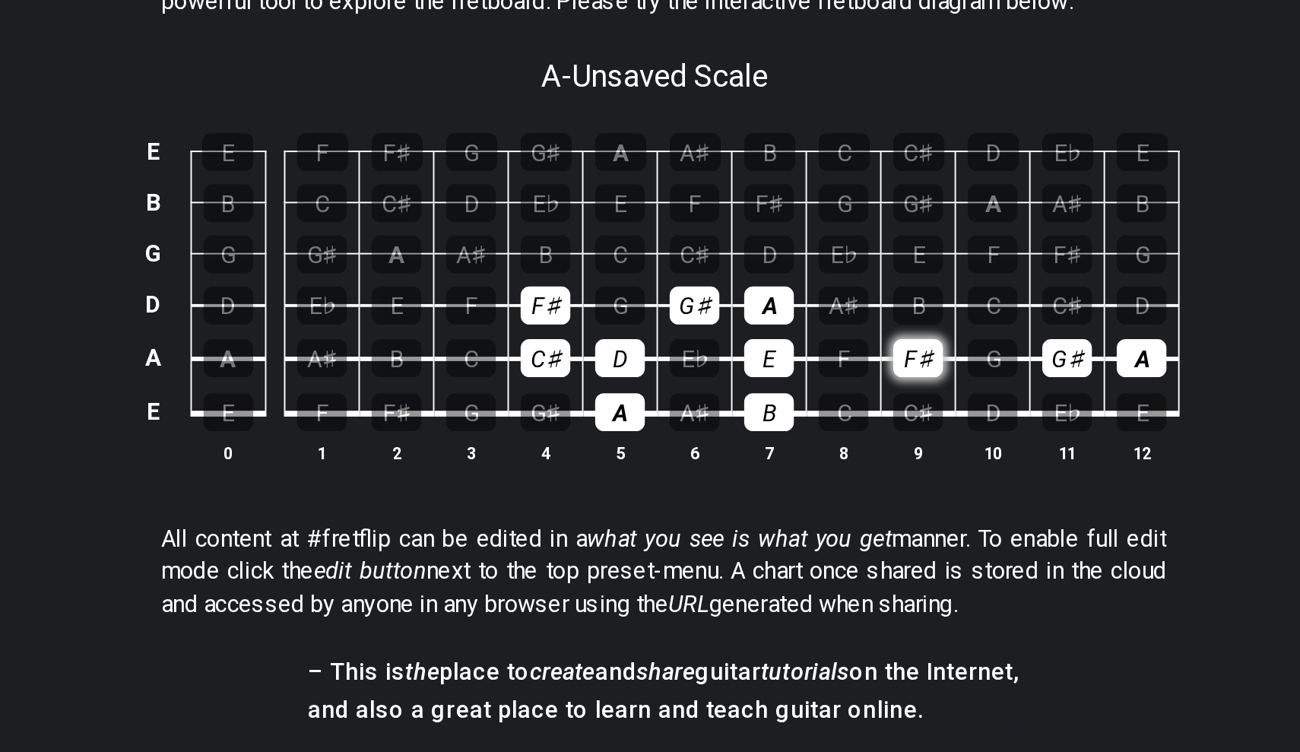
click at [769, 363] on div "F♯" at bounding box center [782, 373] width 26 height 20
click at [847, 363] on div "G♯" at bounding box center [860, 373] width 26 height 20
click at [885, 363] on div "A" at bounding box center [898, 373] width 26 height 20
click at [388, 163] on p "#fretflip is an online tool to easily create and share guitar fretboard charts,…" at bounding box center [649, 180] width 523 height 34
drag, startPoint x: 316, startPoint y: 229, endPoint x: 327, endPoint y: 229, distance: 10.6
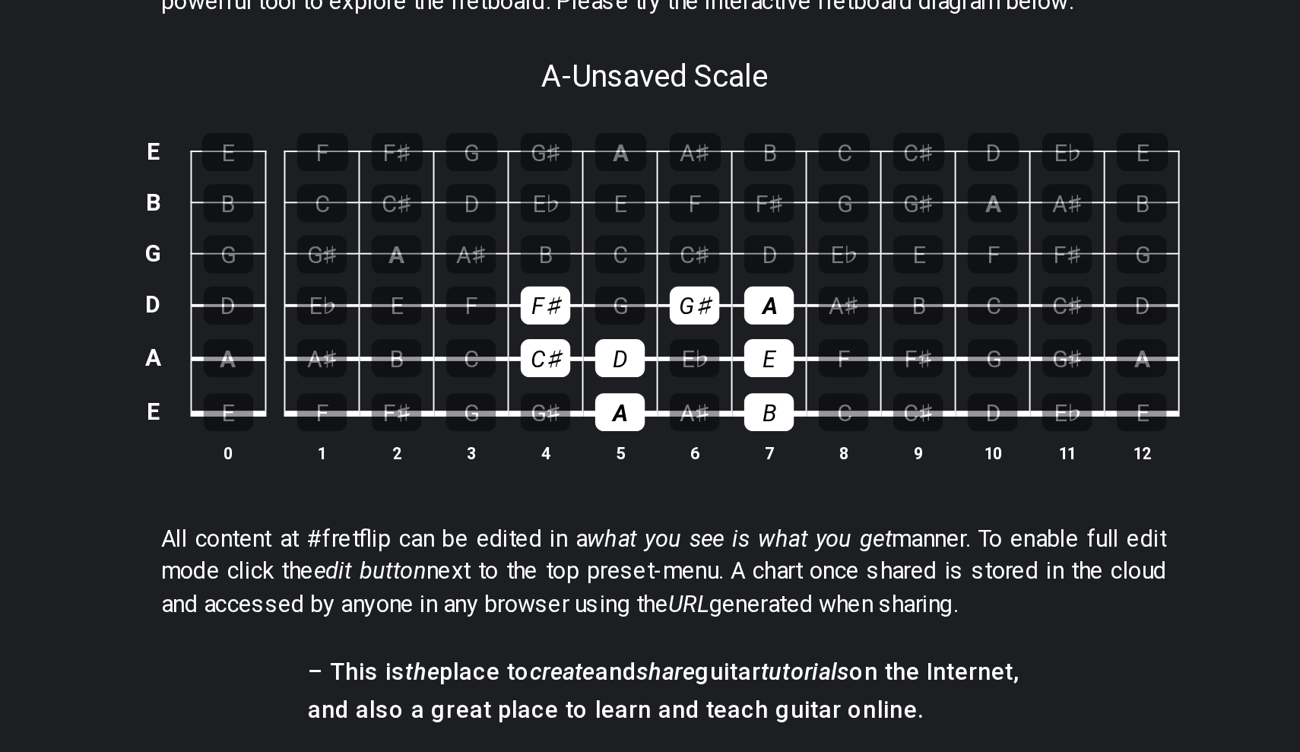
click at [608, 415] on th "5" at bounding box center [627, 423] width 39 height 16
